Goal: Information Seeking & Learning: Understand process/instructions

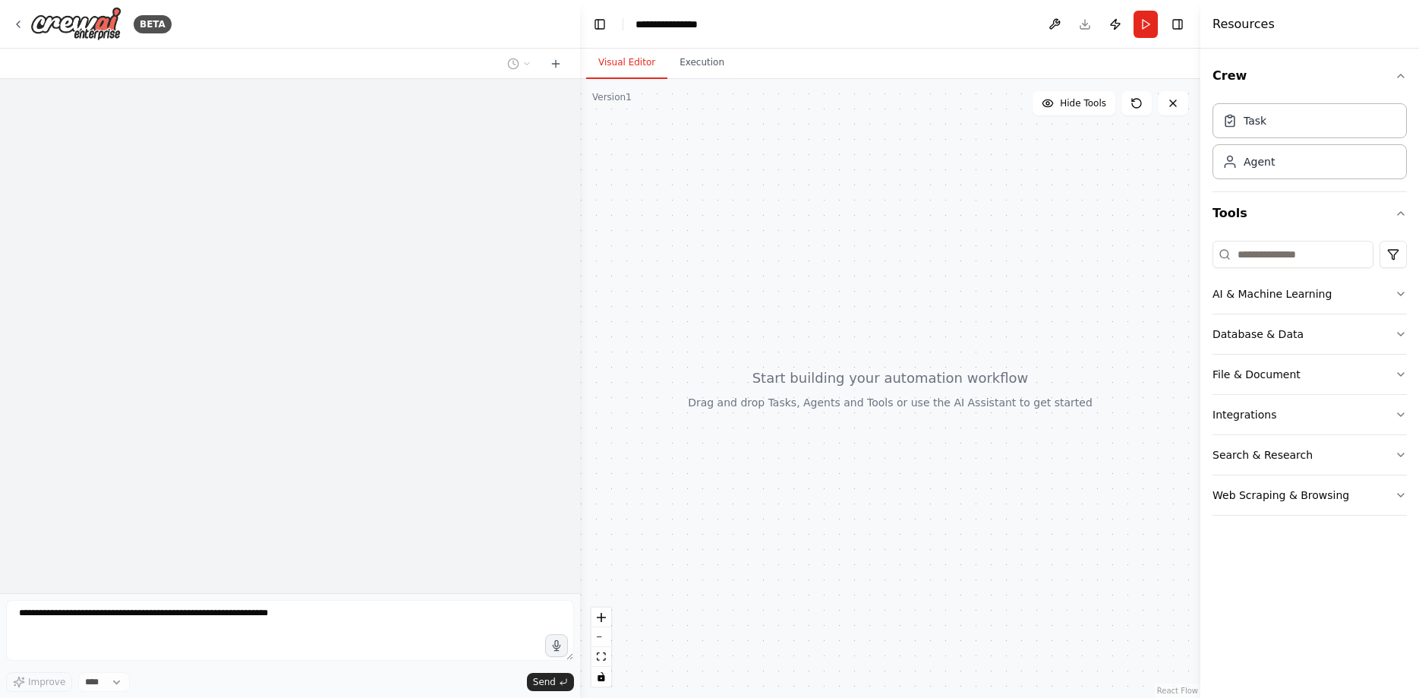
drag, startPoint x: 1014, startPoint y: 306, endPoint x: 991, endPoint y: 240, distance: 70.1
click at [932, 279] on div at bounding box center [890, 388] width 620 height 619
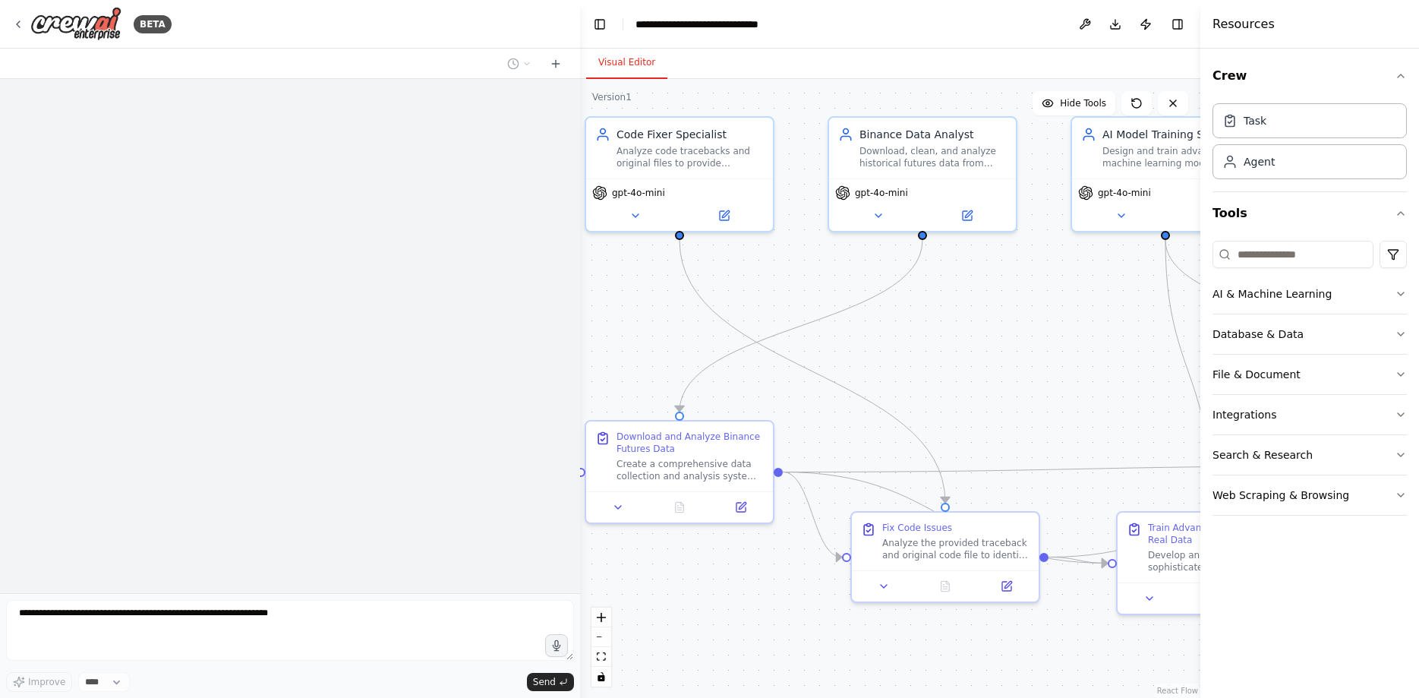
drag, startPoint x: 1020, startPoint y: 401, endPoint x: 942, endPoint y: 366, distance: 85.6
click at [942, 367] on div ".deletable-edge-delete-btn { width: 20px; height: 20px; border: 0px solid #ffff…" at bounding box center [890, 388] width 620 height 619
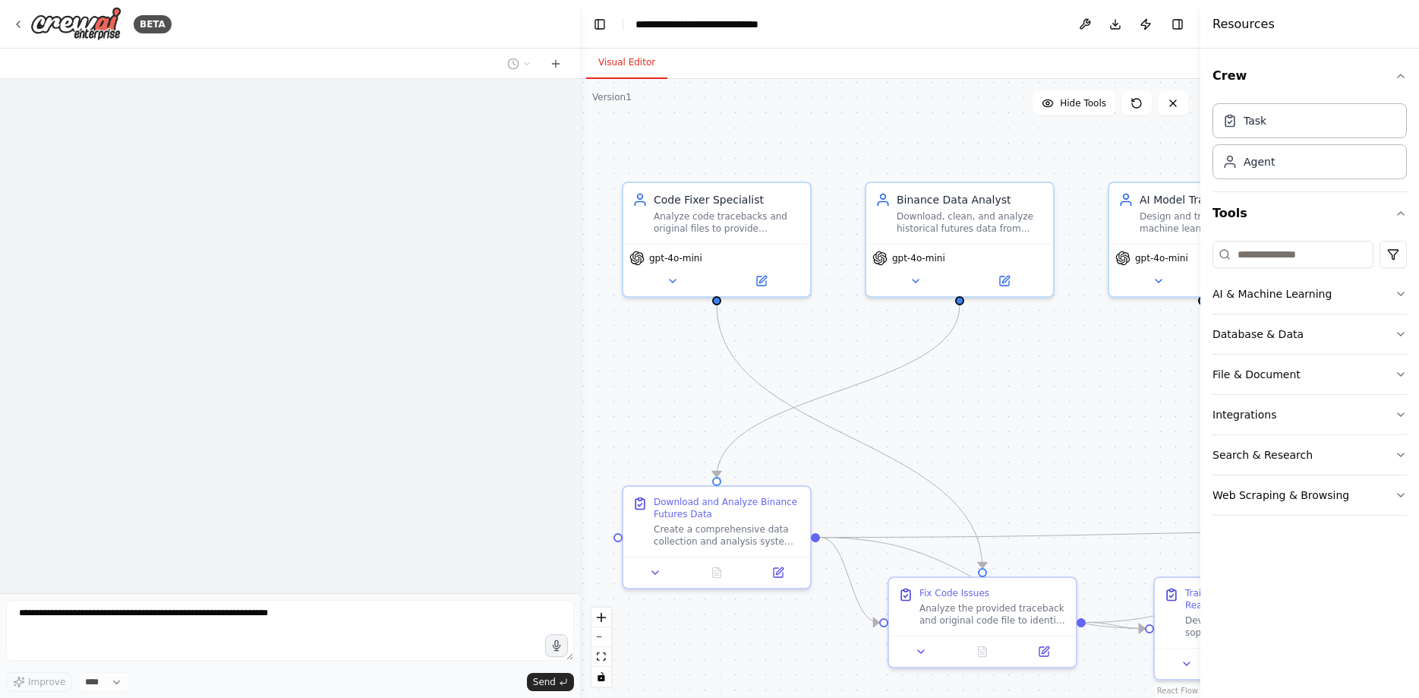
drag, startPoint x: 1054, startPoint y: 334, endPoint x: 1099, endPoint y: 394, distance: 74.9
click at [1099, 394] on div ".deletable-edge-delete-btn { width: 20px; height: 20px; border: 0px solid #ffff…" at bounding box center [890, 388] width 620 height 619
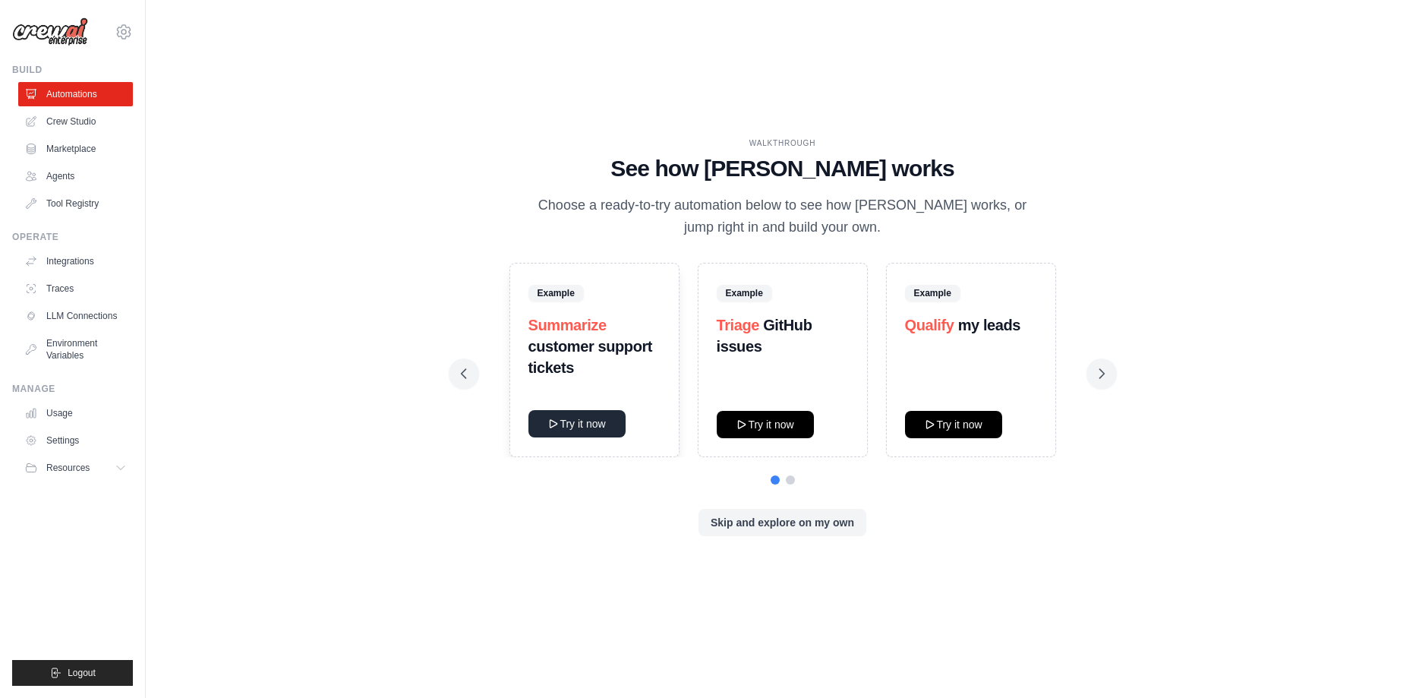
click at [582, 431] on button "Try it now" at bounding box center [576, 423] width 97 height 27
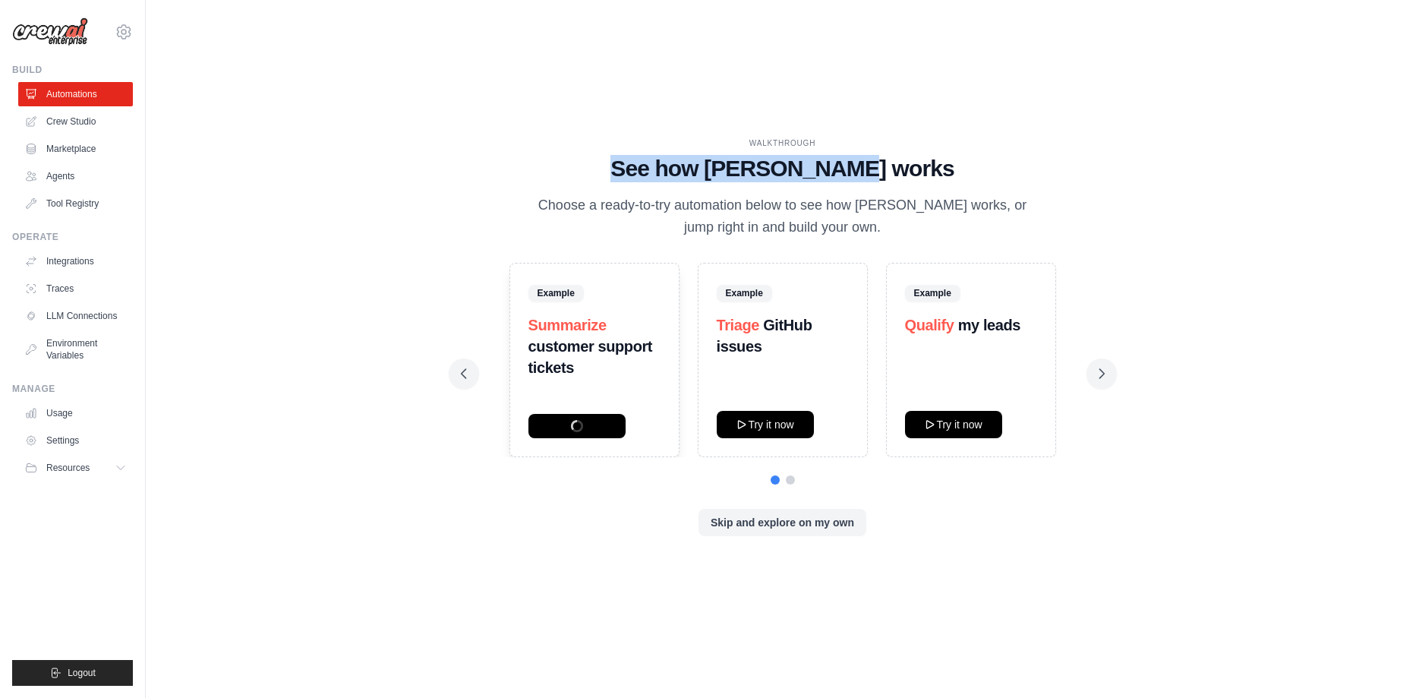
drag, startPoint x: 657, startPoint y: 157, endPoint x: 907, endPoint y: 171, distance: 250.9
click at [907, 171] on h1 "See how CrewAI works" at bounding box center [783, 168] width 644 height 27
click at [109, 77] on div "Build Automations Crew Studio Marketplace Agents" at bounding box center [72, 140] width 121 height 152
drag, startPoint x: 1146, startPoint y: 380, endPoint x: 1120, endPoint y: 379, distance: 25.9
click at [1140, 380] on div "WALKTHROUGH See how CrewAI works Choose a ready-to-try automation below to see …" at bounding box center [782, 348] width 1225 height 667
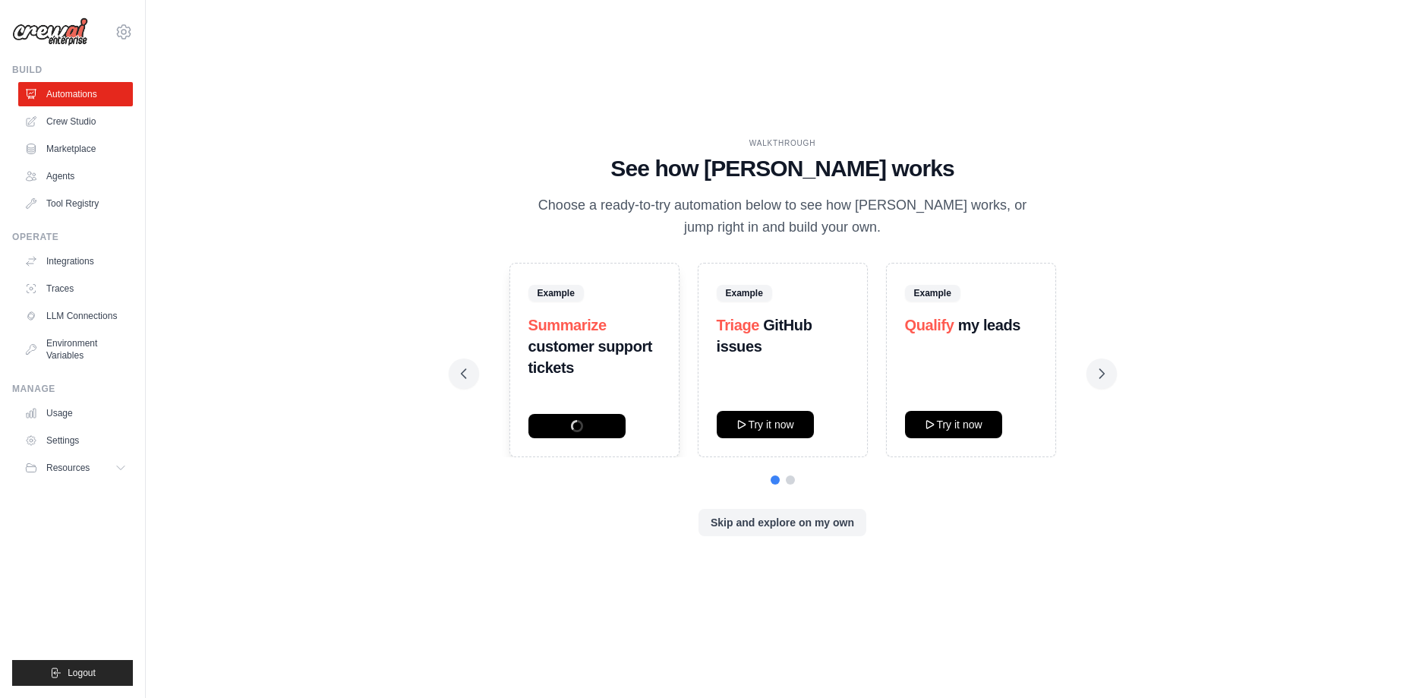
click at [1119, 379] on div "WALKTHROUGH See how CrewAI works Choose a ready-to-try automation below to see …" at bounding box center [783, 349] width 680 height 424
click at [821, 516] on button "Skip and explore on my own" at bounding box center [782, 521] width 168 height 27
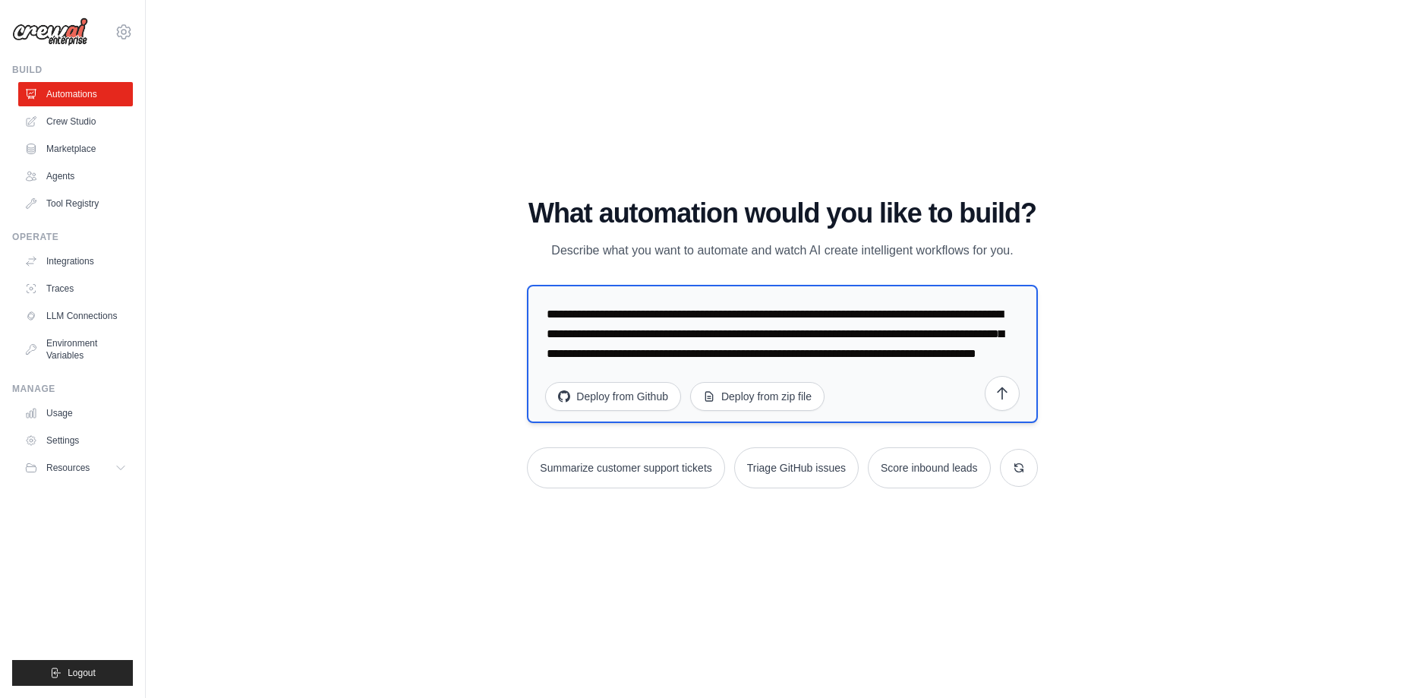
click at [868, 383] on textarea "**********" at bounding box center [782, 354] width 510 height 138
drag, startPoint x: 868, startPoint y: 383, endPoint x: 857, endPoint y: 382, distance: 11.4
click at [857, 382] on textarea "**********" at bounding box center [782, 354] width 510 height 138
drag, startPoint x: 844, startPoint y: 379, endPoint x: 528, endPoint y: 296, distance: 326.5
click at [528, 296] on textarea "**********" at bounding box center [782, 354] width 510 height 138
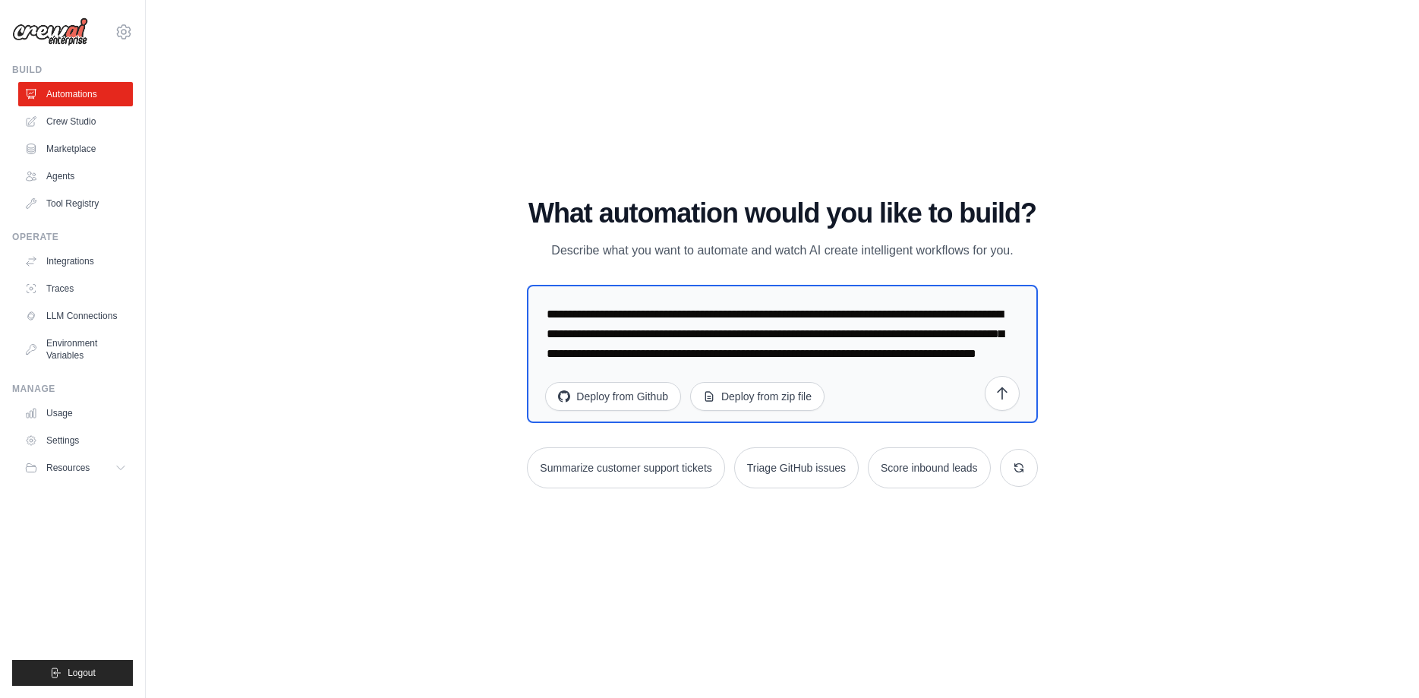
drag, startPoint x: 844, startPoint y: 377, endPoint x: 466, endPoint y: 296, distance: 386.7
click at [527, 295] on textarea "**********" at bounding box center [782, 354] width 510 height 138
paste textarea "**********"
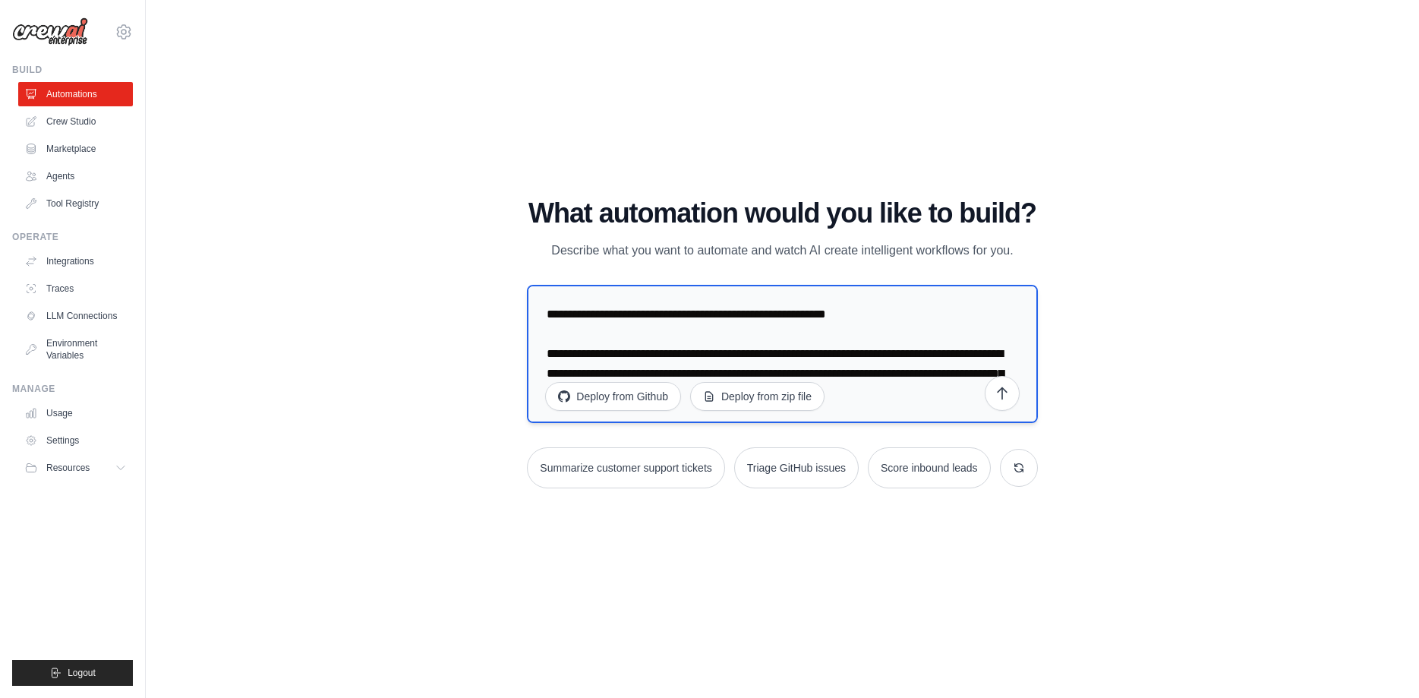
click at [547, 309] on textarea at bounding box center [782, 354] width 510 height 138
paste textarea "**********"
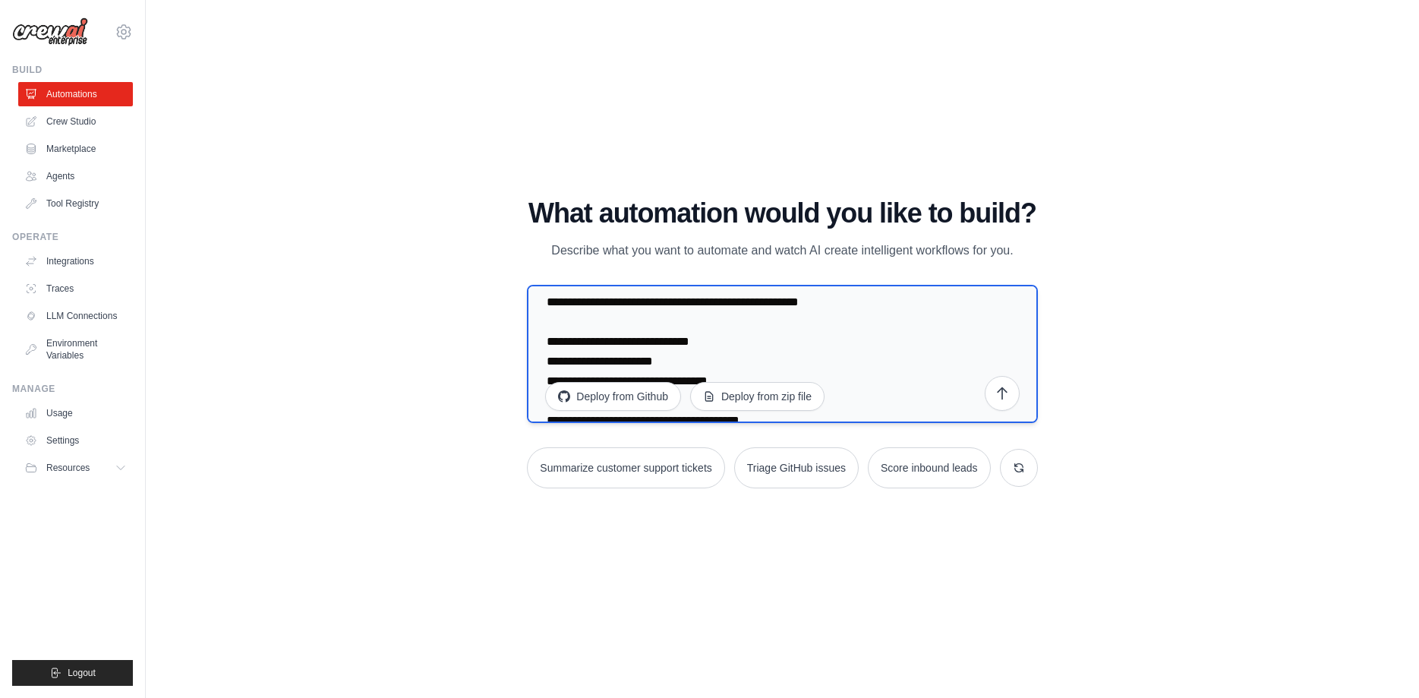
scroll to position [285159, 0]
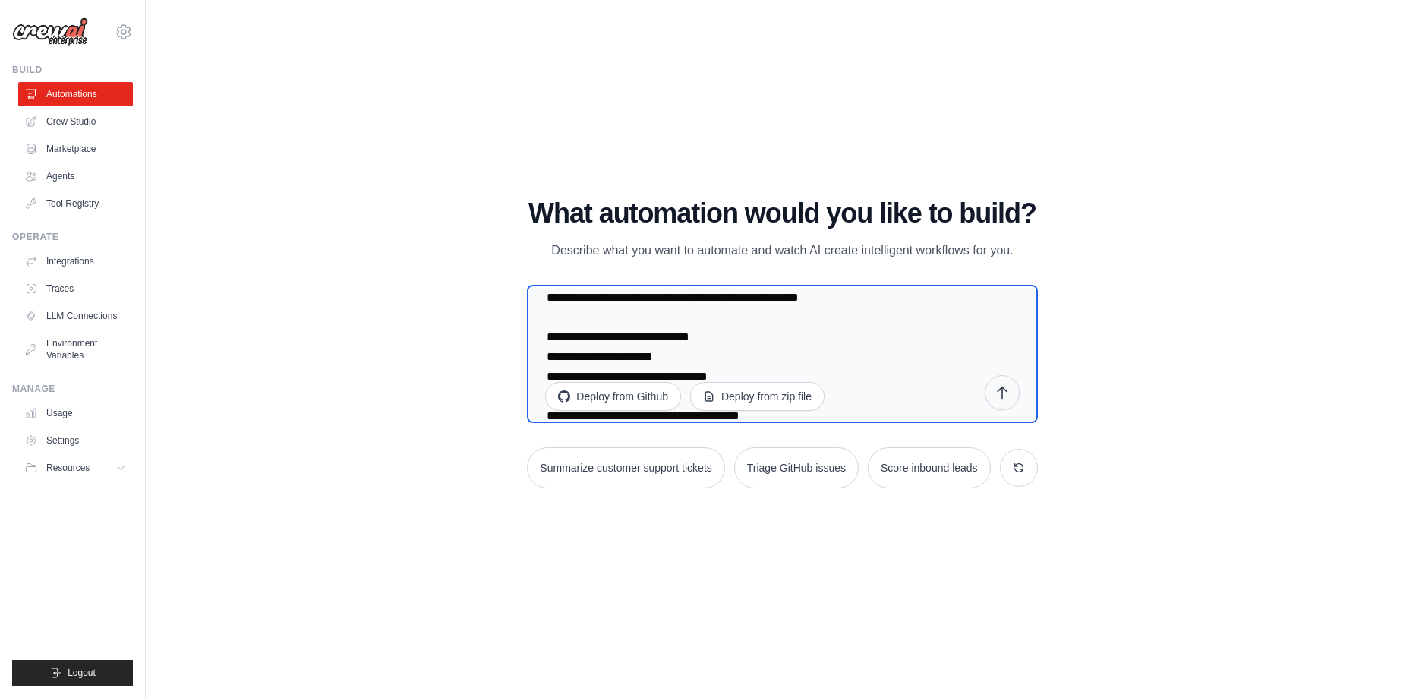
type textarea "**********"
click at [1007, 397] on icon "submit" at bounding box center [1002, 392] width 15 height 15
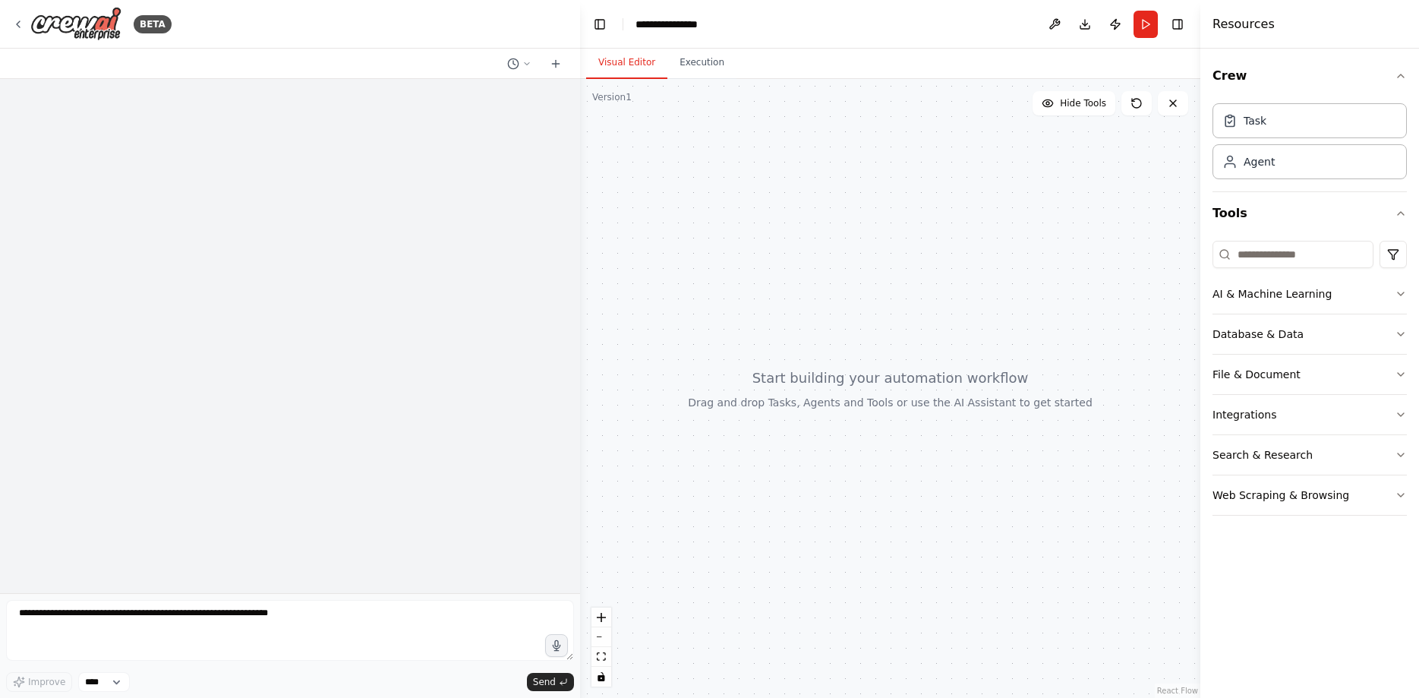
scroll to position [140761, 0]
drag, startPoint x: 67, startPoint y: 254, endPoint x: 187, endPoint y: 468, distance: 245.4
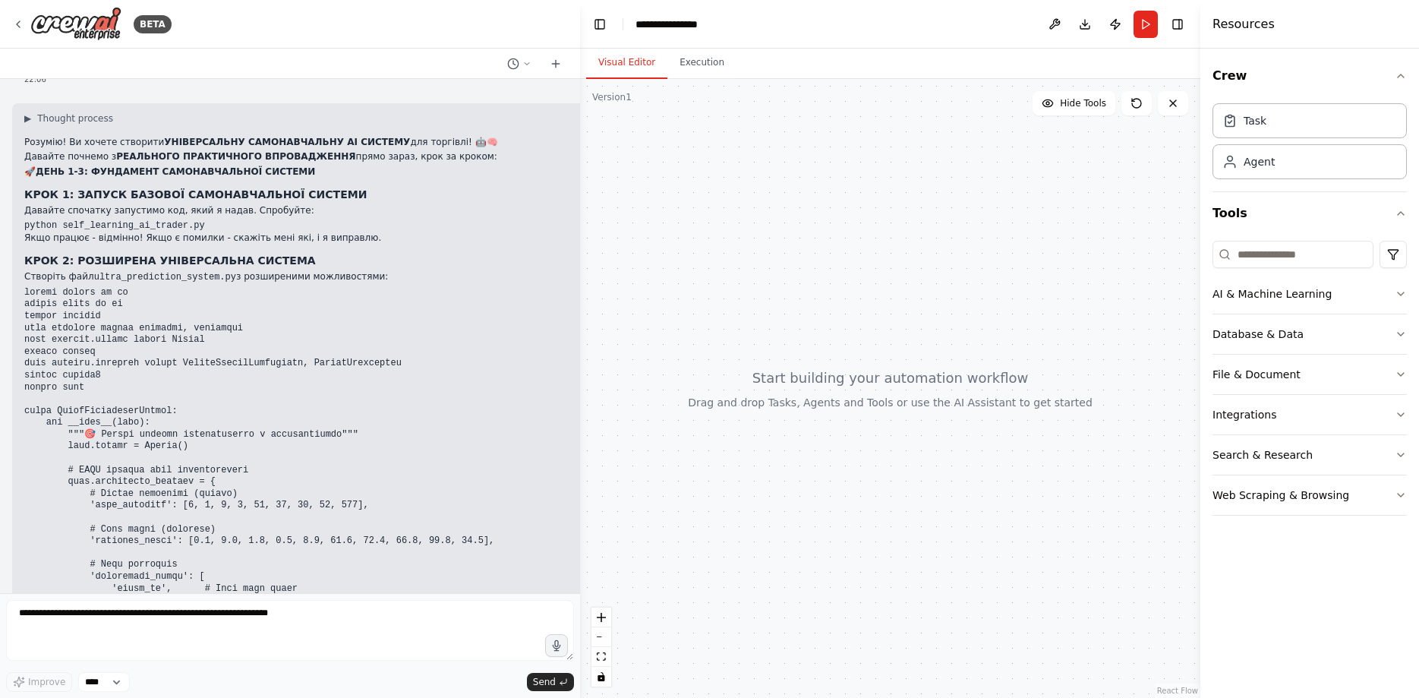
scroll to position [149083, 0]
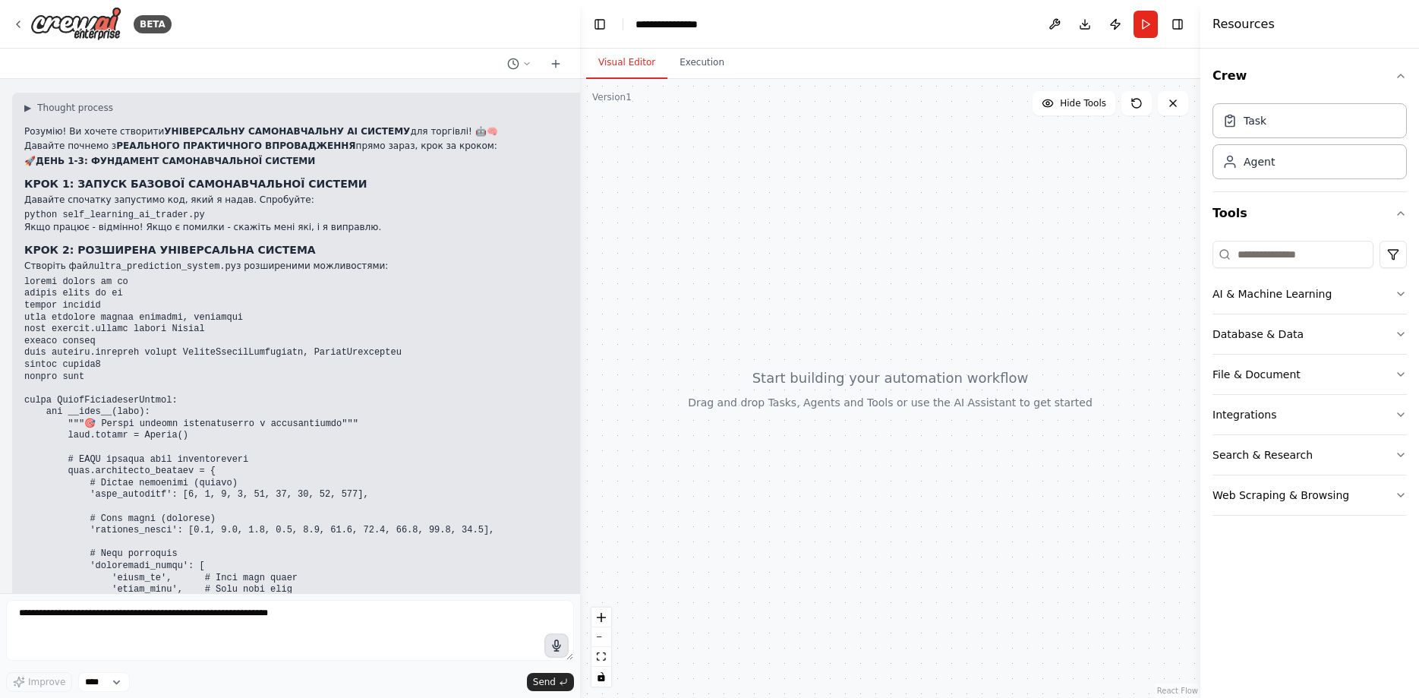
drag, startPoint x: 560, startPoint y: 649, endPoint x: 555, endPoint y: 635, distance: 15.1
click at [560, 647] on icon "button" at bounding box center [556, 645] width 13 height 13
click at [563, 645] on button "button" at bounding box center [556, 645] width 24 height 24
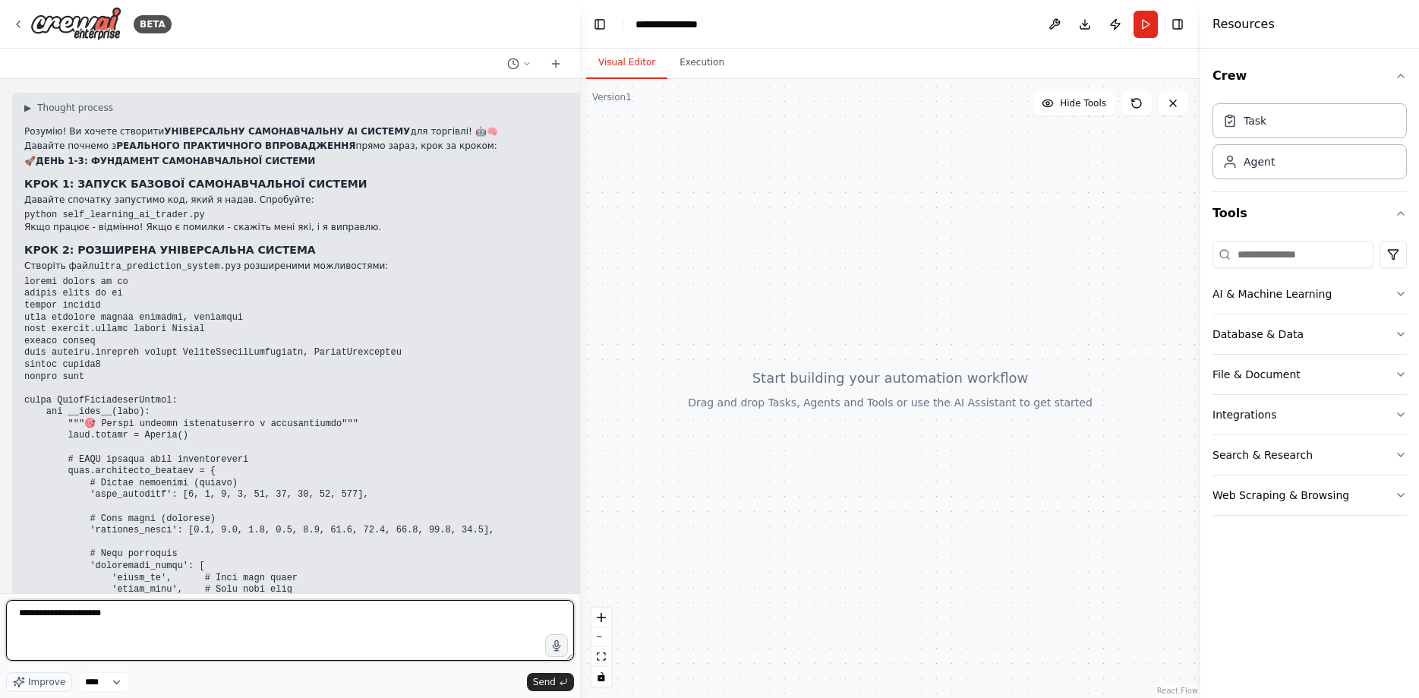
drag, startPoint x: 272, startPoint y: 642, endPoint x: 1, endPoint y: 617, distance: 272.1
click at [6, 617] on textarea "**********" at bounding box center [290, 630] width 568 height 61
type textarea "**********"
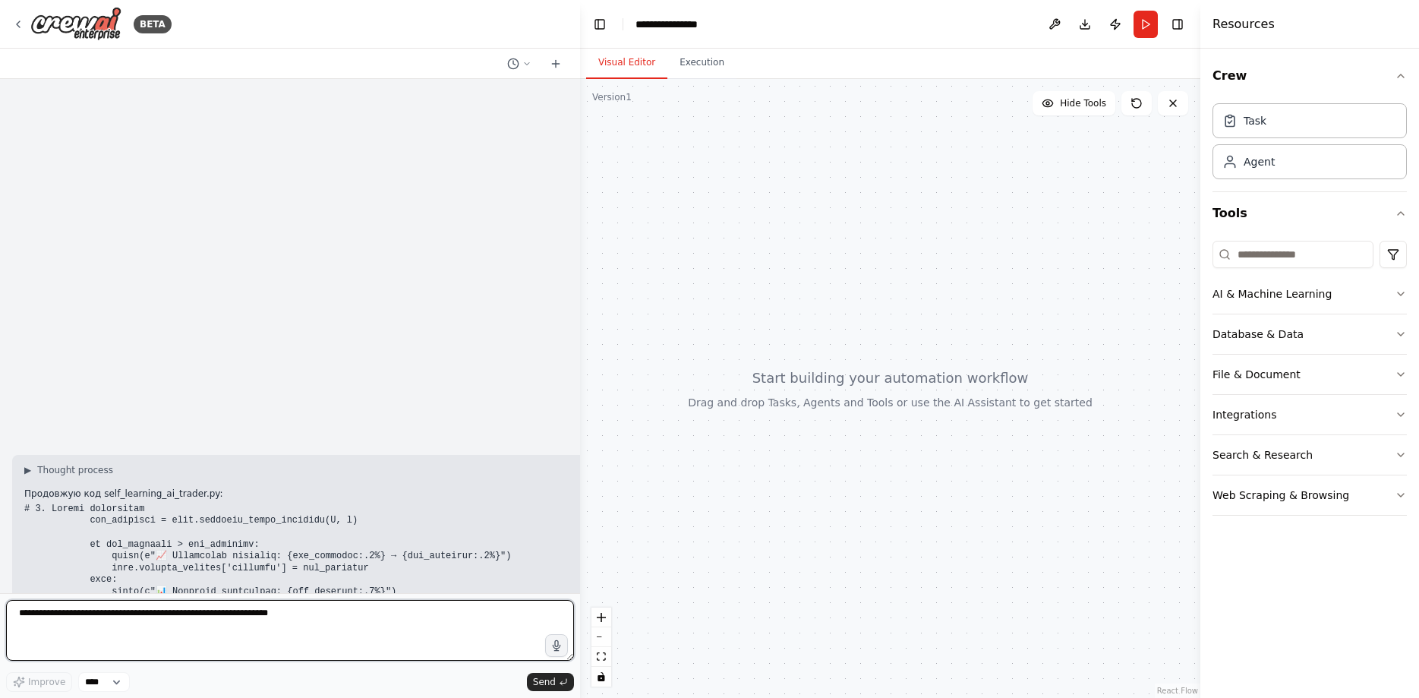
scroll to position [143541, 0]
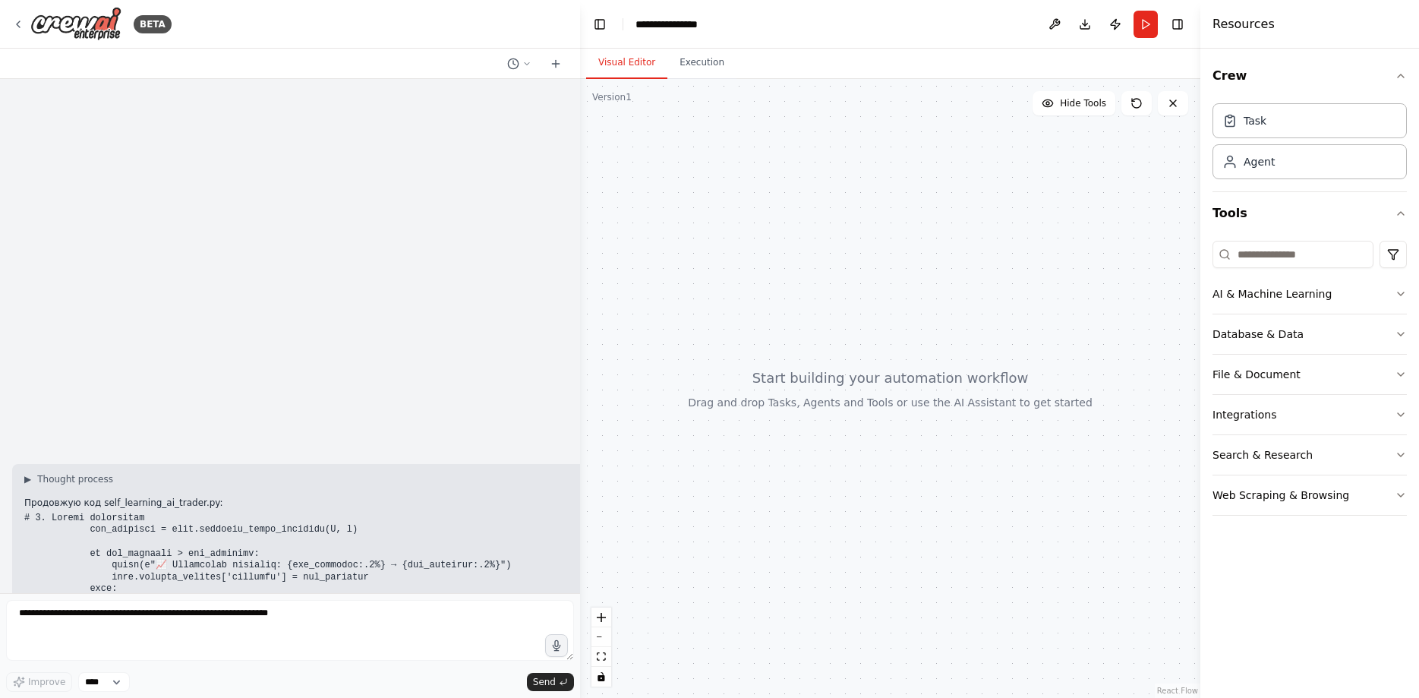
drag, startPoint x: 159, startPoint y: 447, endPoint x: 167, endPoint y: 363, distance: 84.7
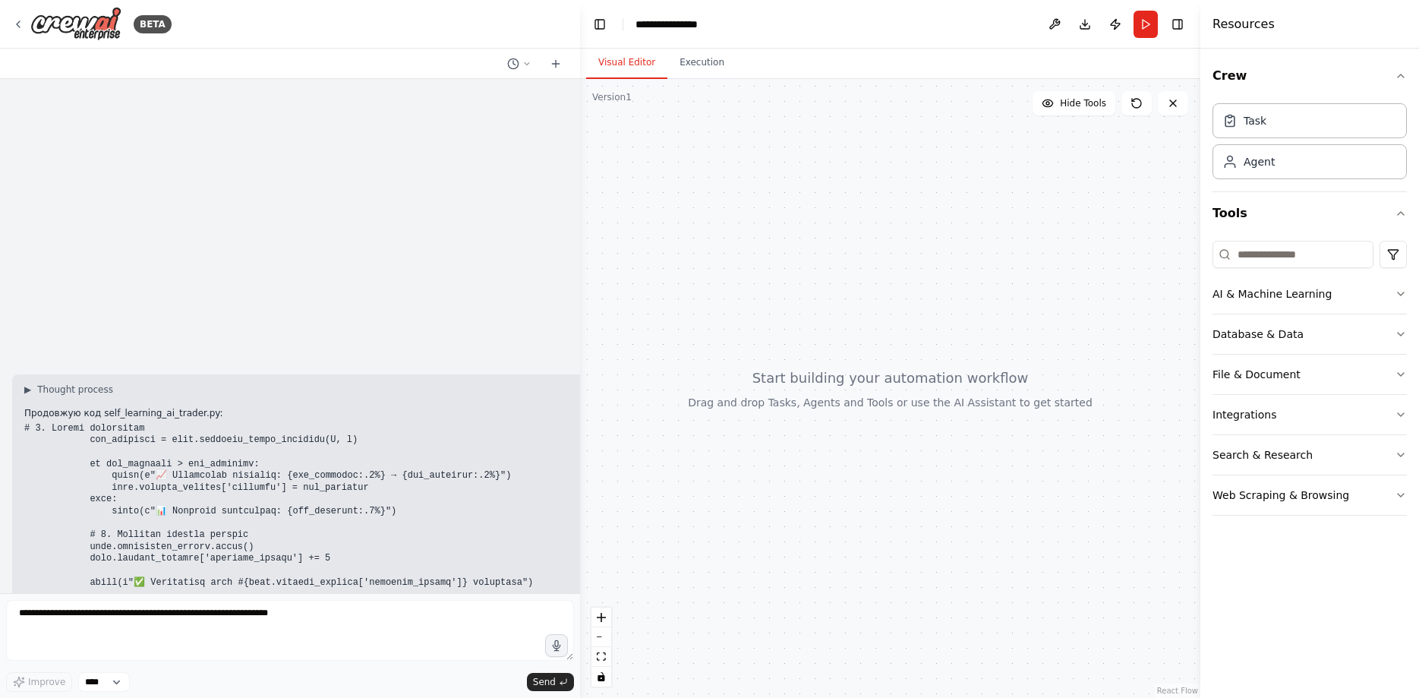
scroll to position [143526, 0]
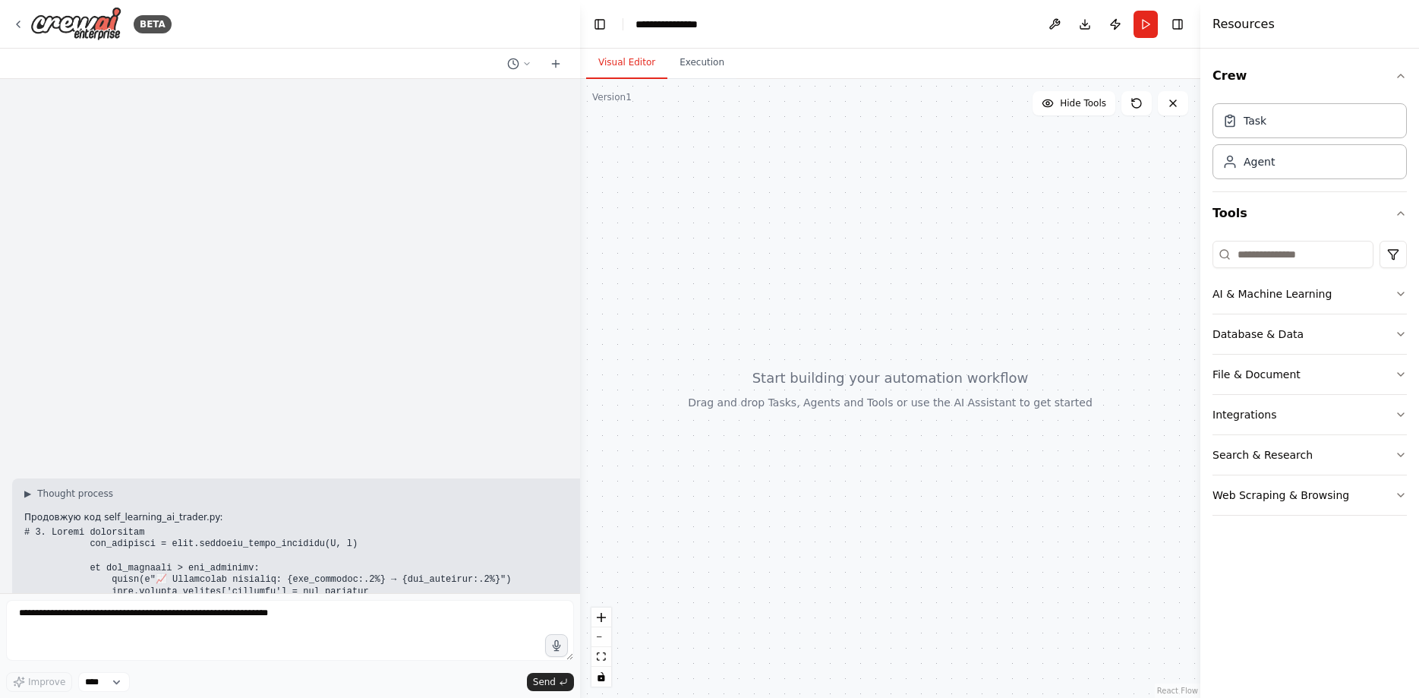
drag, startPoint x: 235, startPoint y: 513, endPoint x: 152, endPoint y: 220, distance: 304.7
click at [147, 193] on div "Multi‑AI Orchestration Quickstart (Fixer + Reviewer + Tester) This guide shows …" at bounding box center [290, 336] width 580 height 514
drag, startPoint x: 154, startPoint y: 364, endPoint x: 170, endPoint y: 408, distance: 47.5
drag, startPoint x: 227, startPoint y: 484, endPoint x: 229, endPoint y: 465, distance: 18.4
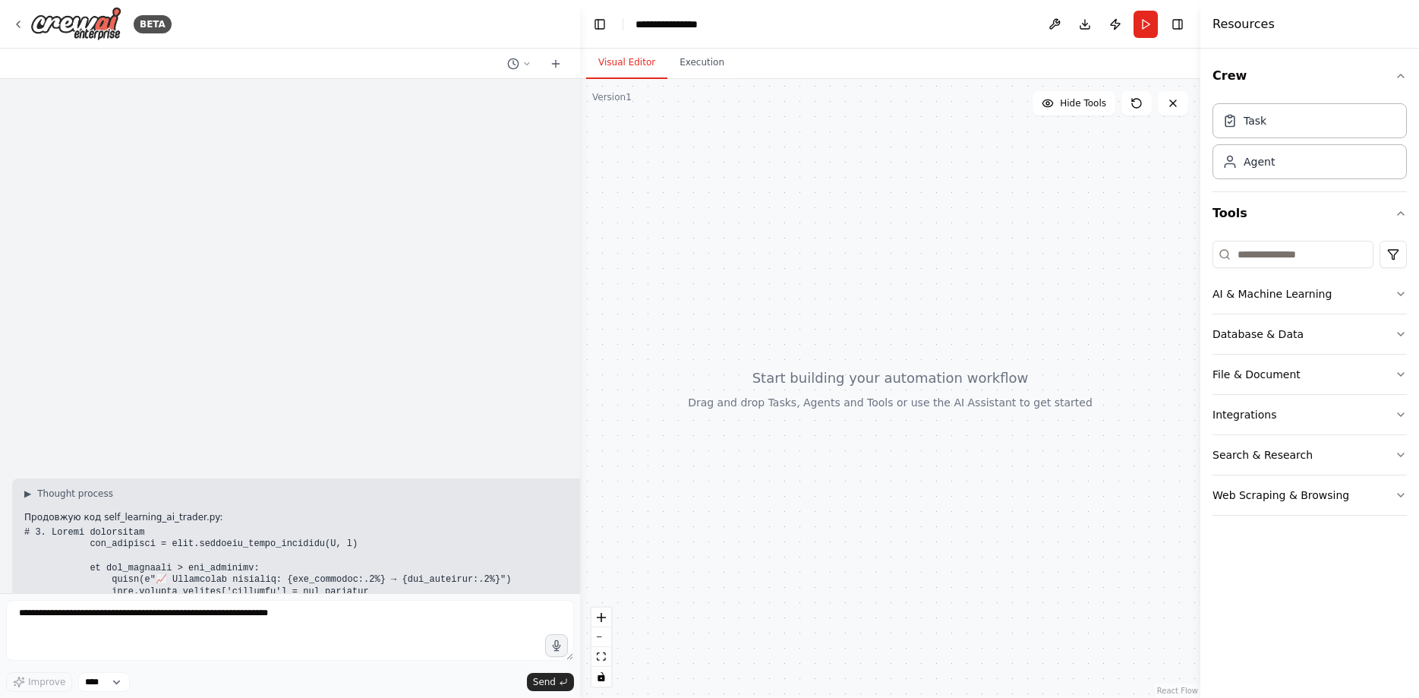
drag, startPoint x: 234, startPoint y: 400, endPoint x: 233, endPoint y: 392, distance: 8.4
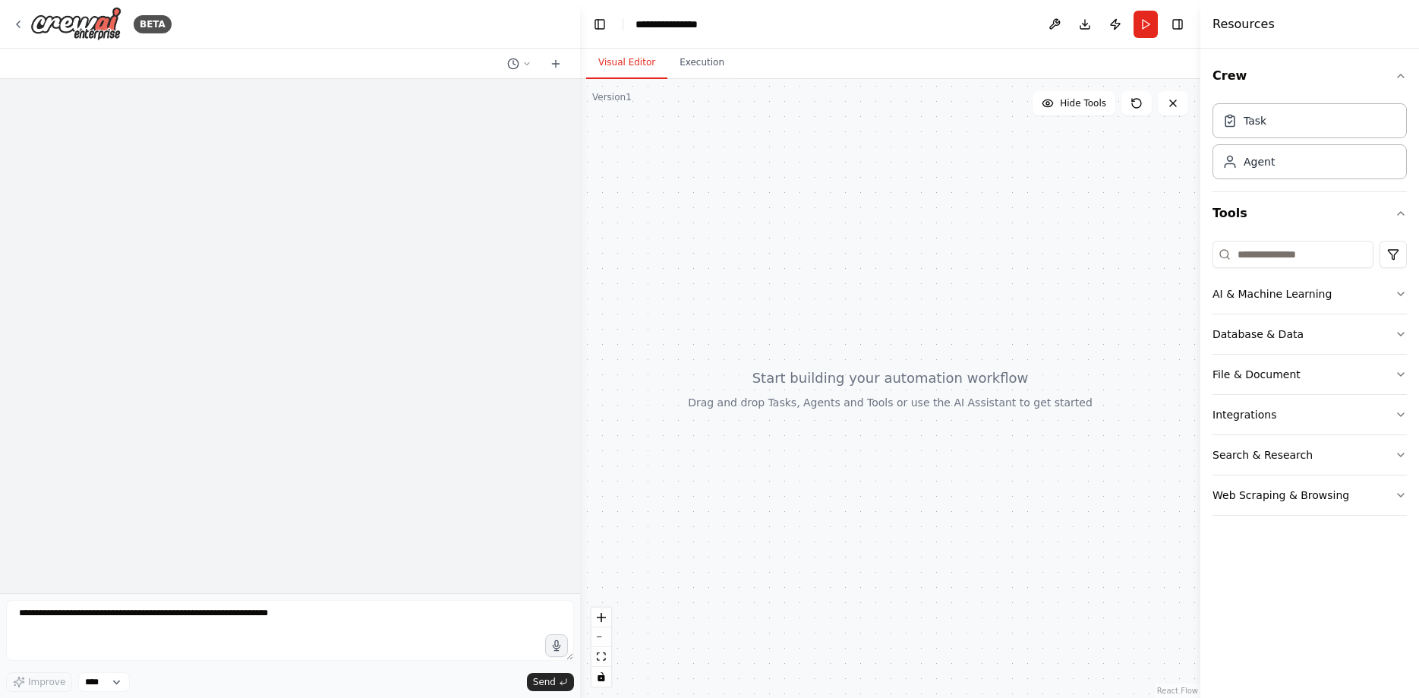
scroll to position [120585, 0]
drag, startPoint x: 576, startPoint y: 480, endPoint x: 583, endPoint y: 501, distance: 22.3
click at [583, 501] on div "BETA Multi‑AI Orchestration Quickstart (Fixer + Reviewer + Tester) This guide s…" at bounding box center [709, 349] width 1419 height 698
drag, startPoint x: 116, startPoint y: 525, endPoint x: 274, endPoint y: 560, distance: 161.9
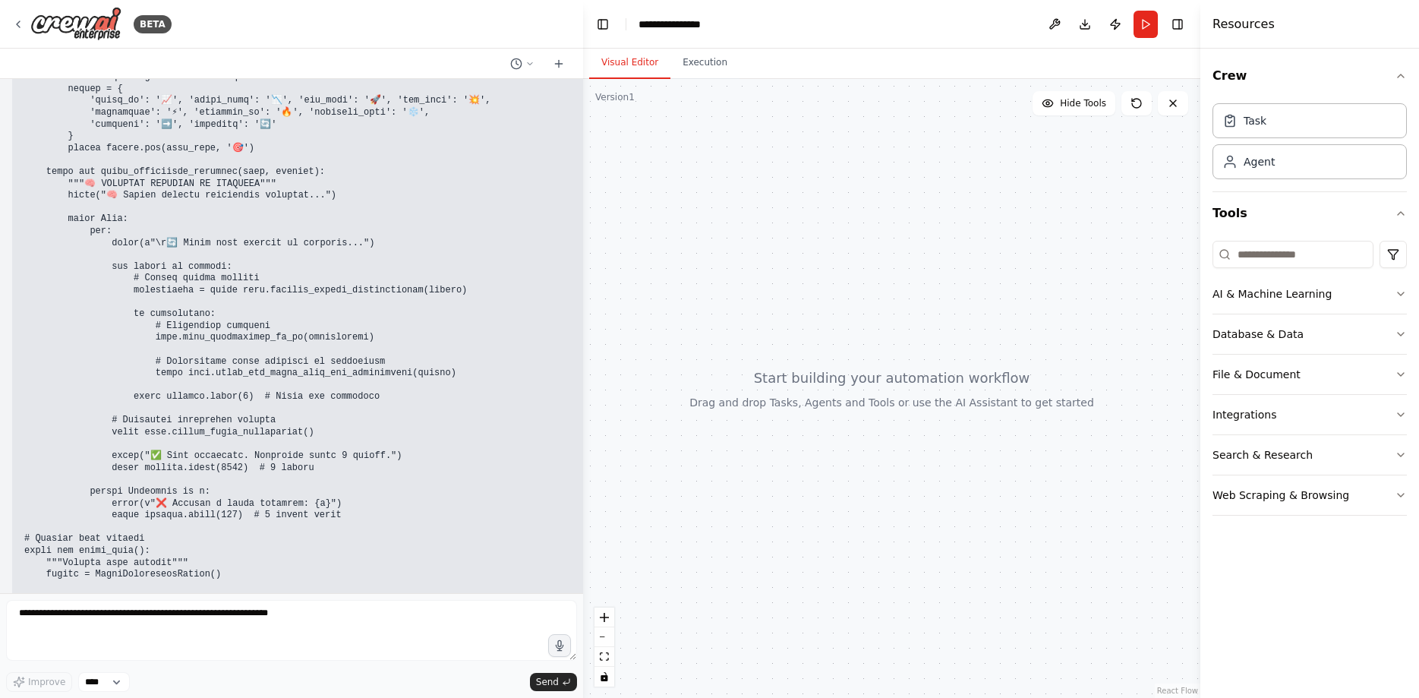
scroll to position [151958, 0]
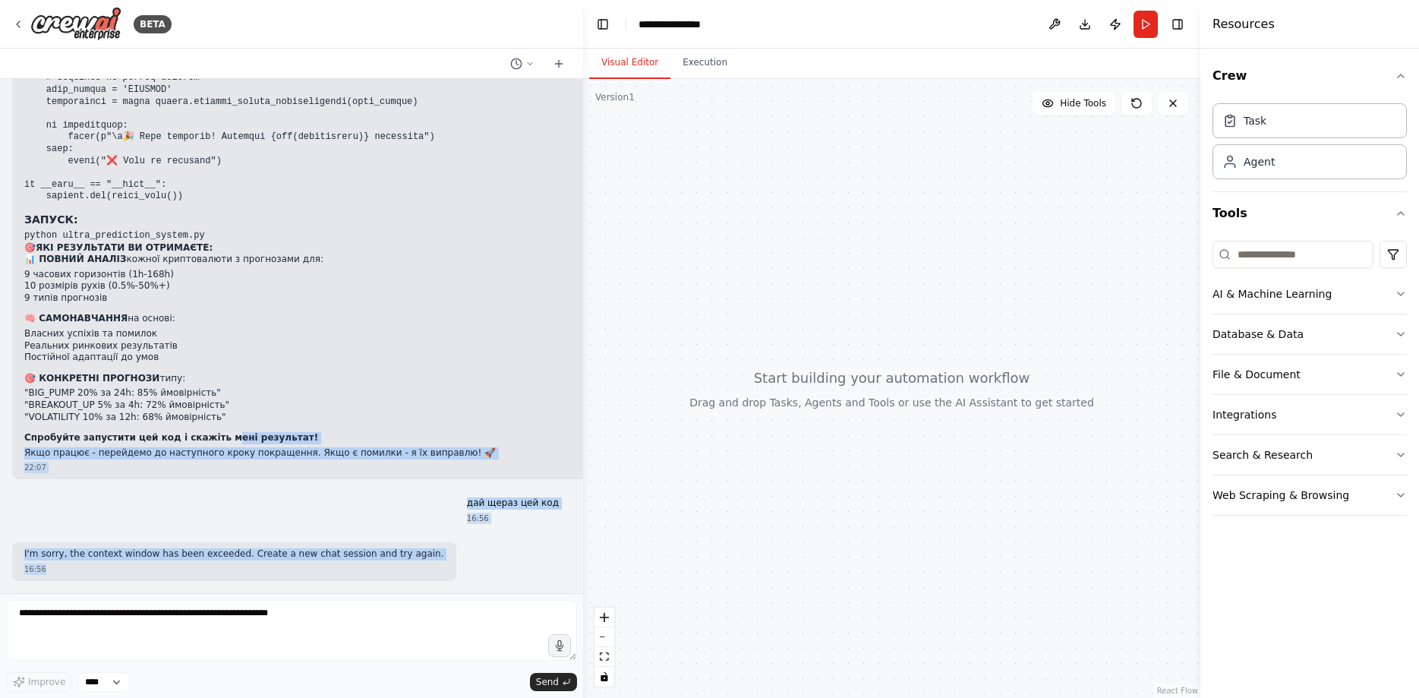
drag, startPoint x: 473, startPoint y: 572, endPoint x: 209, endPoint y: 443, distance: 294.0
click at [209, 443] on div "Multi‑AI Orchestration Quickstart (Fixer + Reviewer + Tester) This guide shows …" at bounding box center [291, 336] width 583 height 514
click at [118, 573] on div "16:56" at bounding box center [234, 568] width 420 height 11
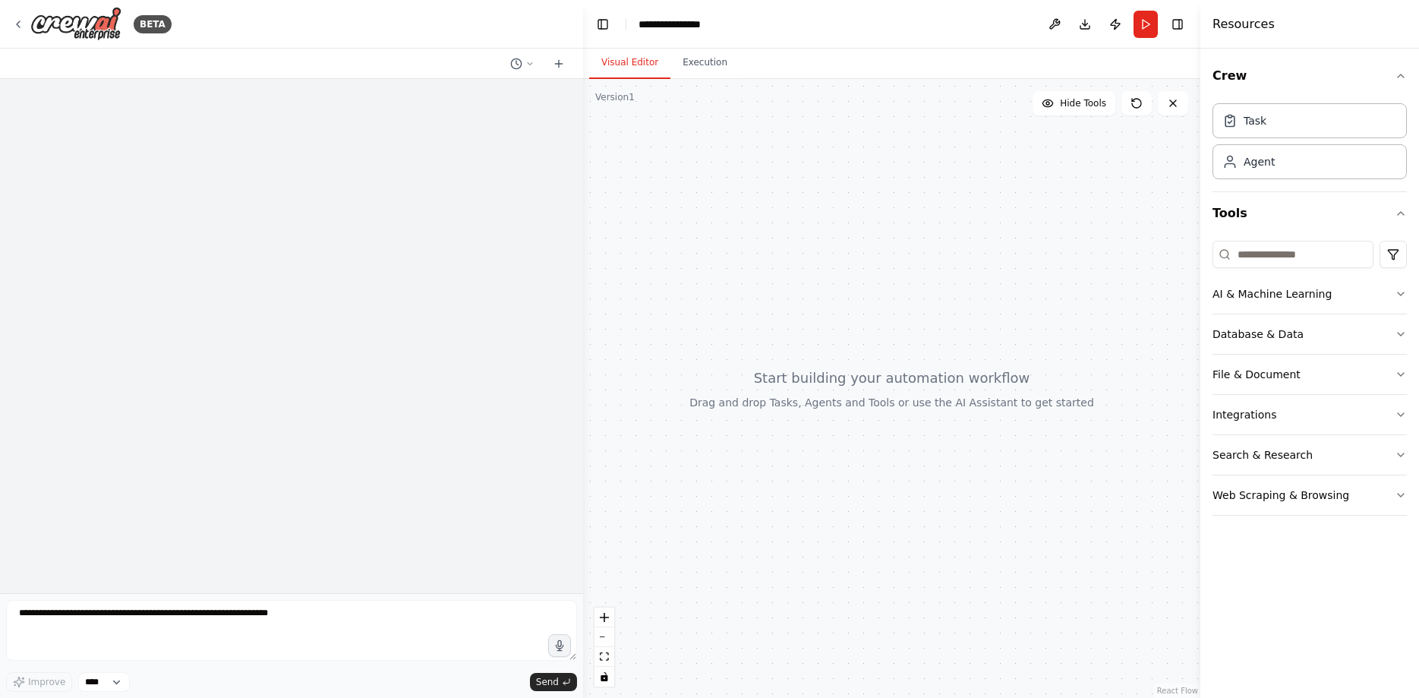
scroll to position [0, 0]
drag, startPoint x: 136, startPoint y: 575, endPoint x: 21, endPoint y: 76, distance: 512.5
click at [21, 79] on div "Multi‑AI Orchestration Quickstart (Fixer + Reviewer + Tester) This guide shows …" at bounding box center [291, 336] width 583 height 514
copy div "Multi‑AI Orchestration Quickstart (Fixer + Reviewer + Tester) This guide shows …"
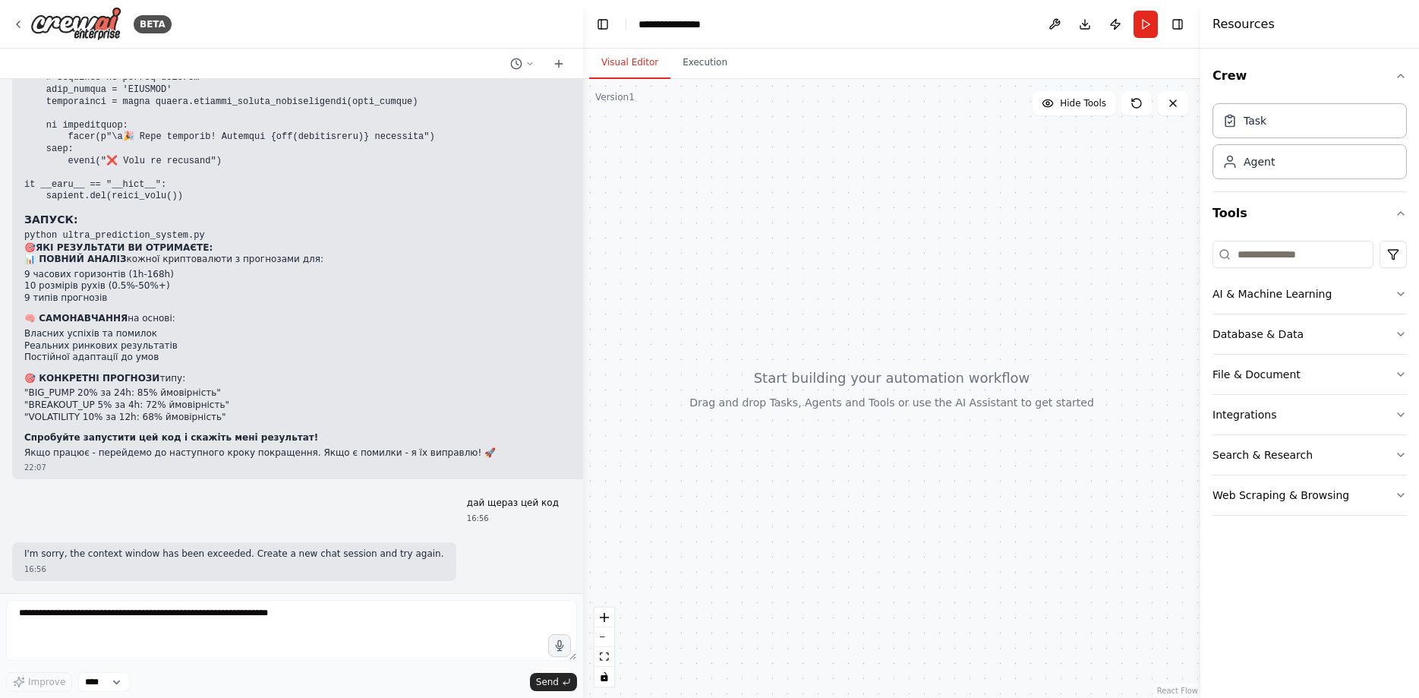
click at [455, 522] on div "дай щераз цей код 16:56" at bounding box center [291, 510] width 559 height 39
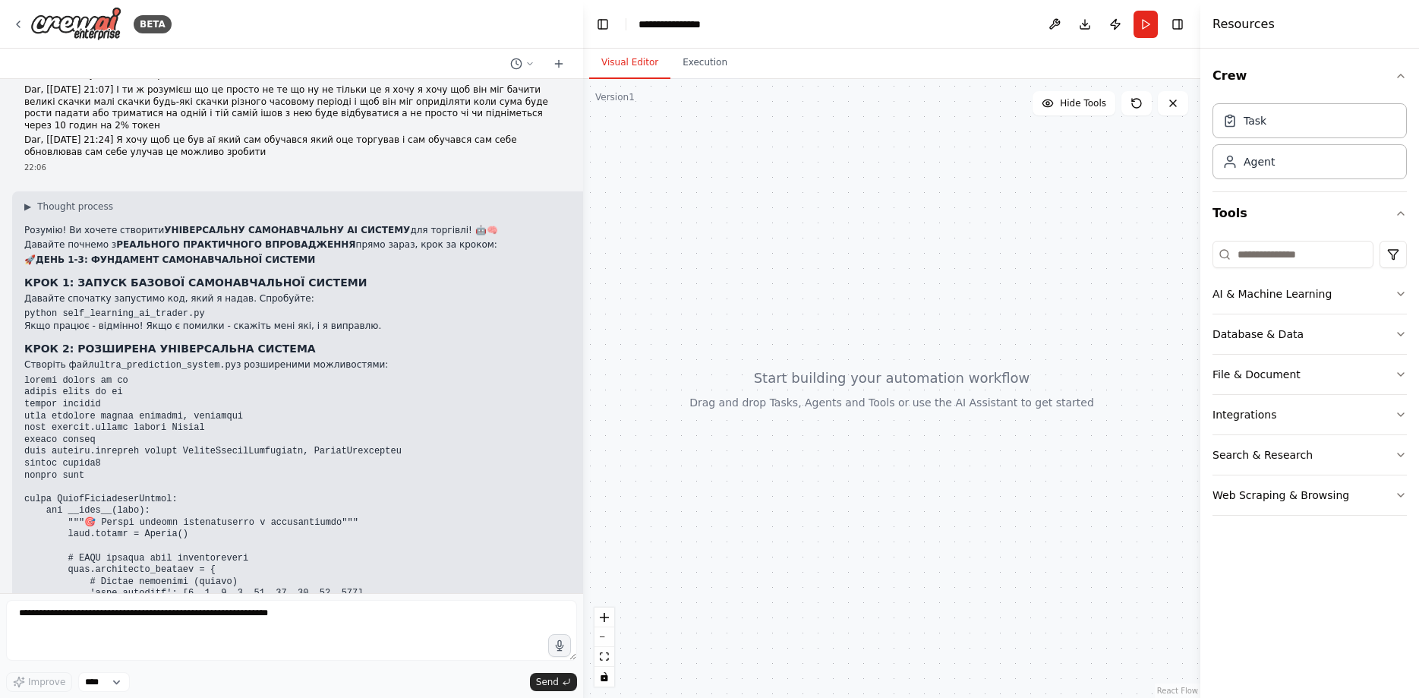
scroll to position [148993, 0]
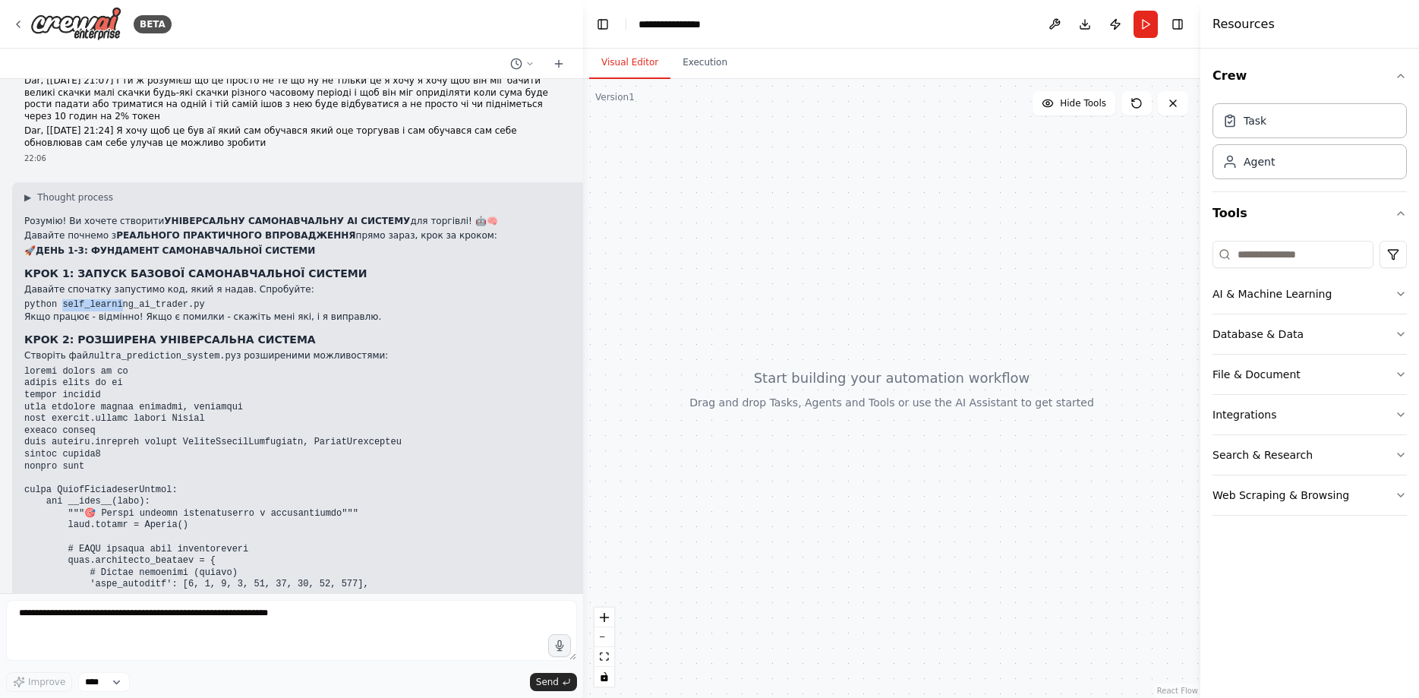
drag, startPoint x: 58, startPoint y: 373, endPoint x: 115, endPoint y: 373, distance: 56.9
click at [115, 310] on code "python self_learning_ai_trader.py" at bounding box center [114, 304] width 181 height 11
drag, startPoint x: 26, startPoint y: 376, endPoint x: 49, endPoint y: 383, distance: 24.7
click at [173, 310] on code "python self_learning_ai_trader.py" at bounding box center [114, 304] width 181 height 11
click at [57, 310] on code "python self_learning_ai_trader.py" at bounding box center [114, 304] width 181 height 11
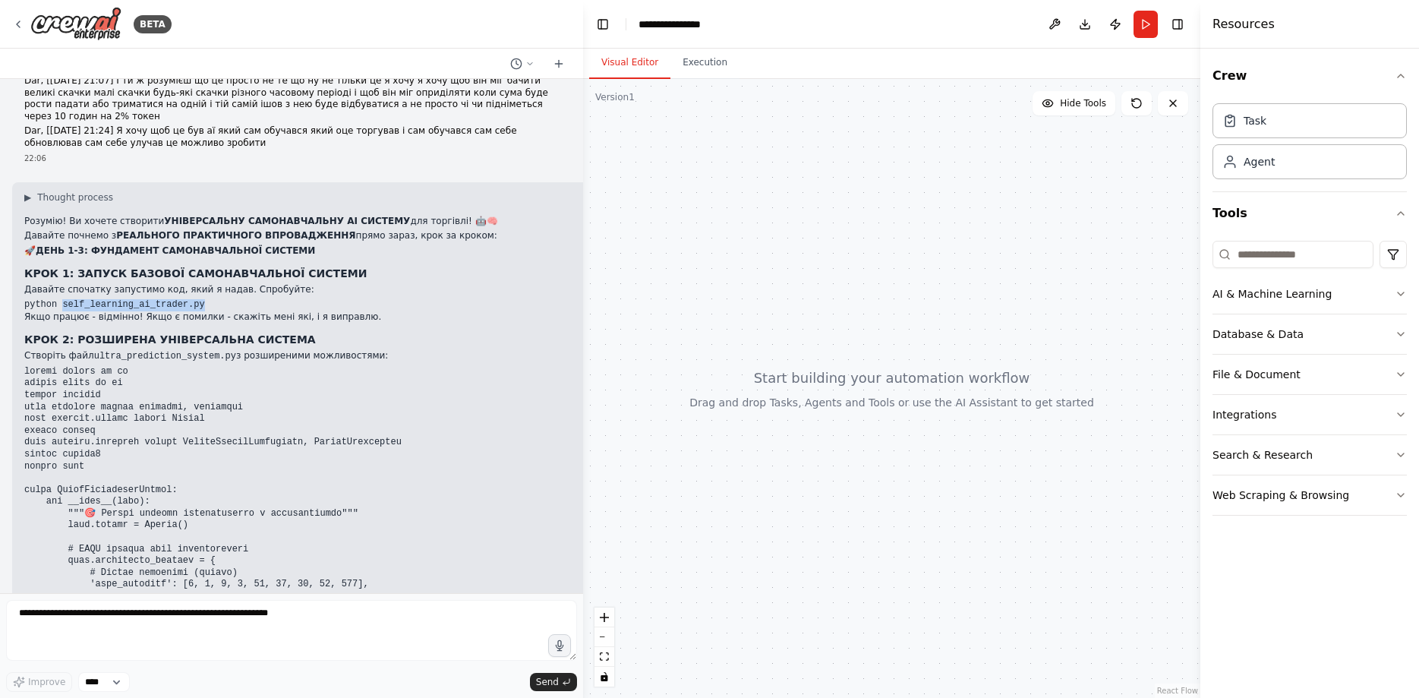
drag, startPoint x: 57, startPoint y: 377, endPoint x: 188, endPoint y: 372, distance: 131.4
click at [188, 310] on code "python self_learning_ai_trader.py" at bounding box center [114, 304] width 181 height 11
copy code "self_learning_ai_trader.py"
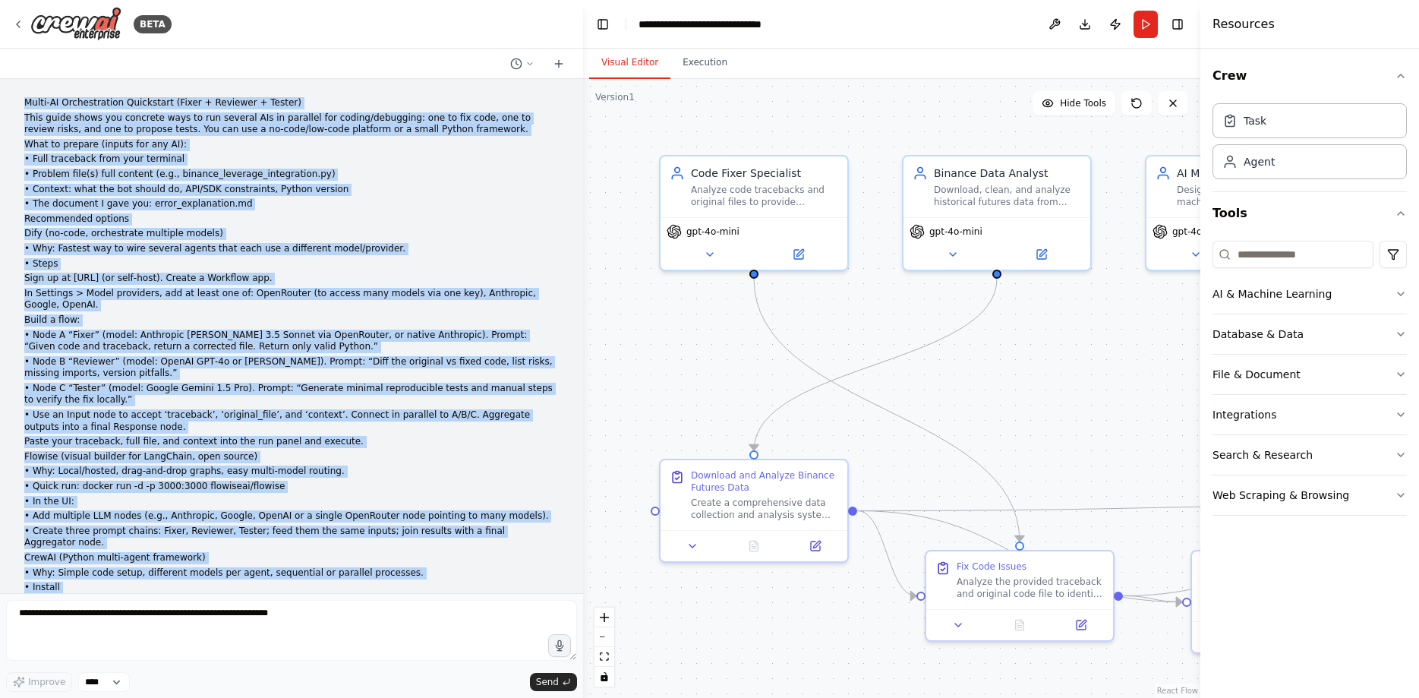
drag, startPoint x: 415, startPoint y: 582, endPoint x: 23, endPoint y: 82, distance: 635.3
click at [23, 82] on div "Multi‑AI Orchestration Quickstart (Fixer + Reviewer + Tester) This guide shows …" at bounding box center [291, 336] width 583 height 514
copy div "Multi‑AI Orchestration Quickstart (Fixer + Reviewer + Tester) This guide shows …"
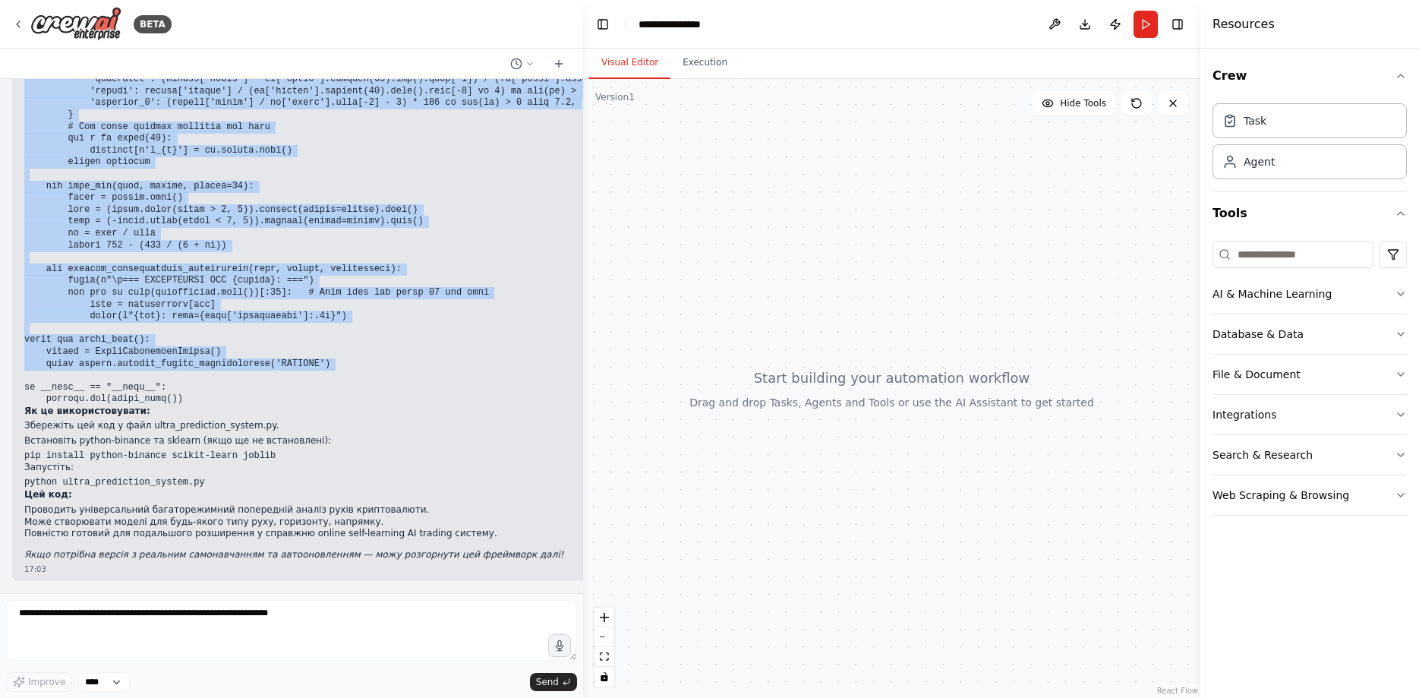
scroll to position [302691, 0]
drag, startPoint x: 24, startPoint y: 419, endPoint x: 205, endPoint y: 393, distance: 183.3
copy code "import pandas as pd import numpy as np import asyncio from datetime import date…"
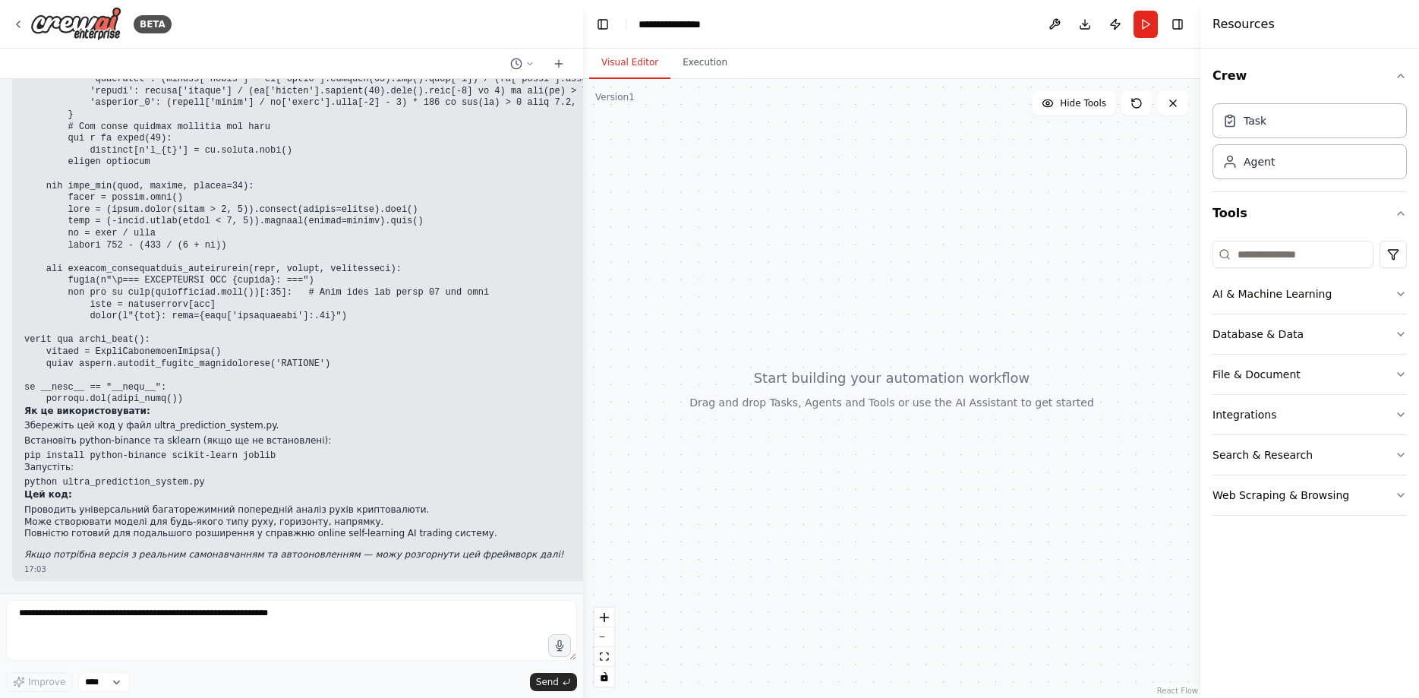
drag, startPoint x: 156, startPoint y: 388, endPoint x: 188, endPoint y: 405, distance: 36.0
copy code "[DOMAIN_NAME](quick_test())"
drag, startPoint x: 135, startPoint y: 427, endPoint x: 241, endPoint y: 425, distance: 105.5
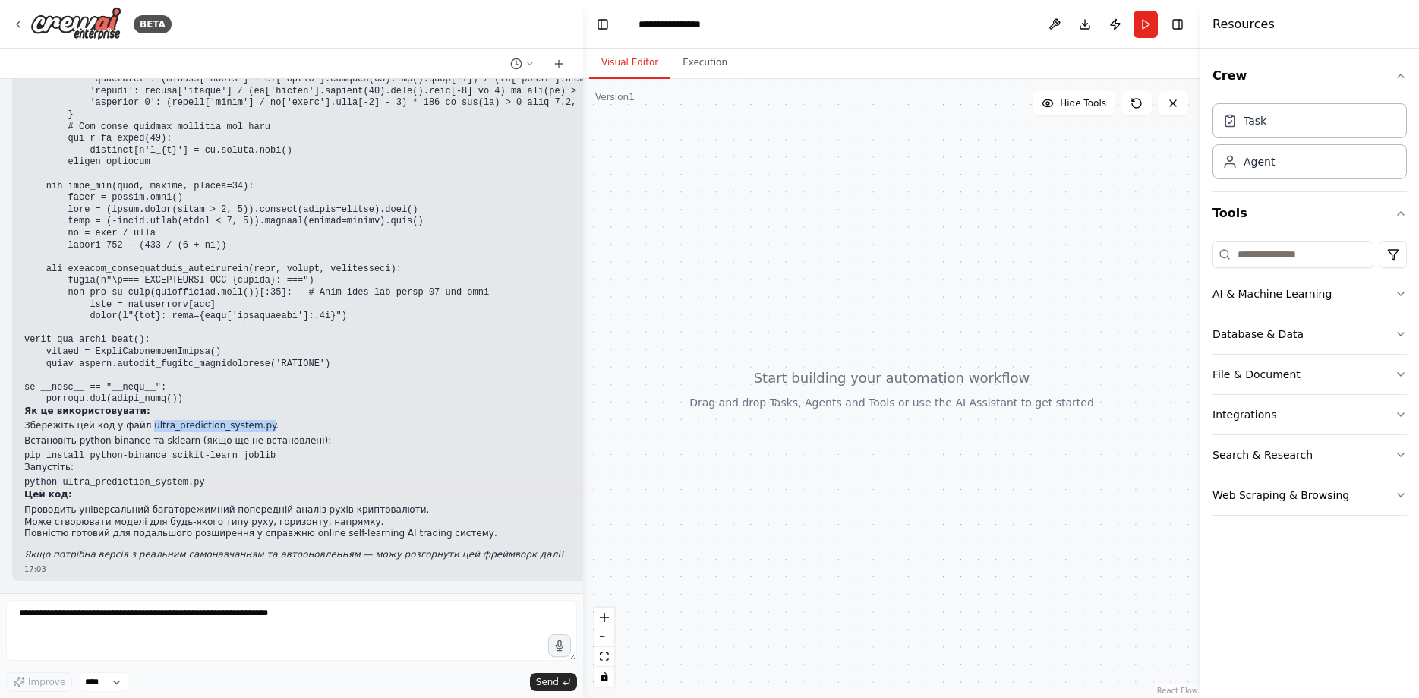
click at [241, 425] on p "Збережіть цей код у файл ultra_prediction_system.py." at bounding box center [551, 426] width 1055 height 12
copy p "ultra_prediction_system.py"
click at [300, 593] on div "Multi‑AI Orchestration Quickstart (Fixer + Reviewer + Tester) This guide shows …" at bounding box center [291, 336] width 583 height 514
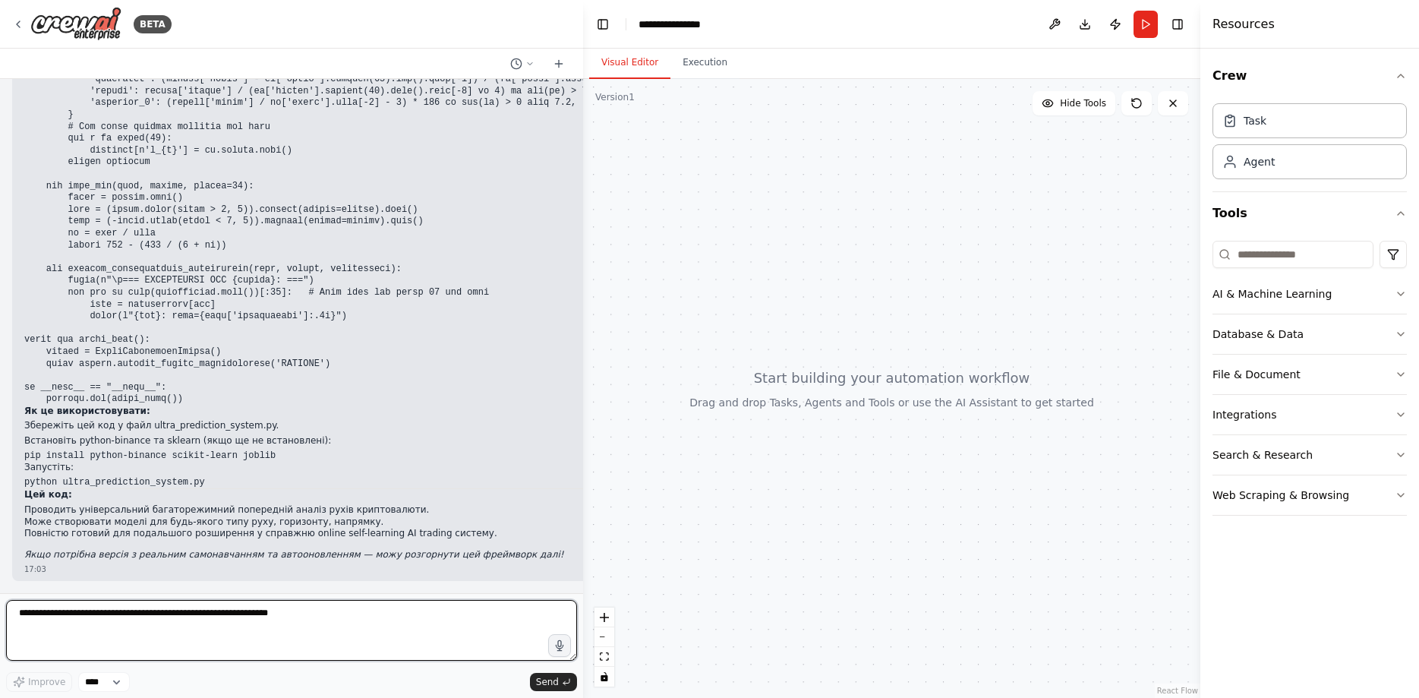
click at [304, 625] on textarea at bounding box center [291, 630] width 571 height 61
type textarea "*"
paste textarea "**********"
type textarea "**********"
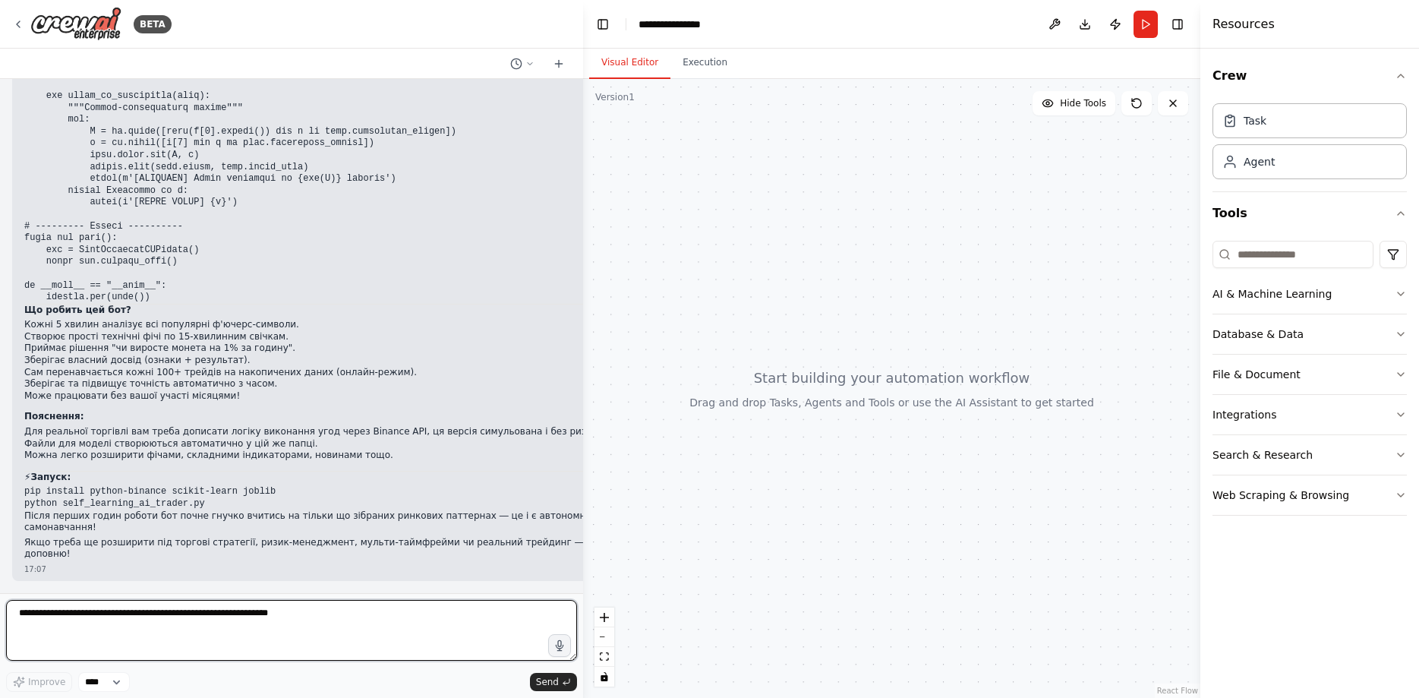
scroll to position [304366, 0]
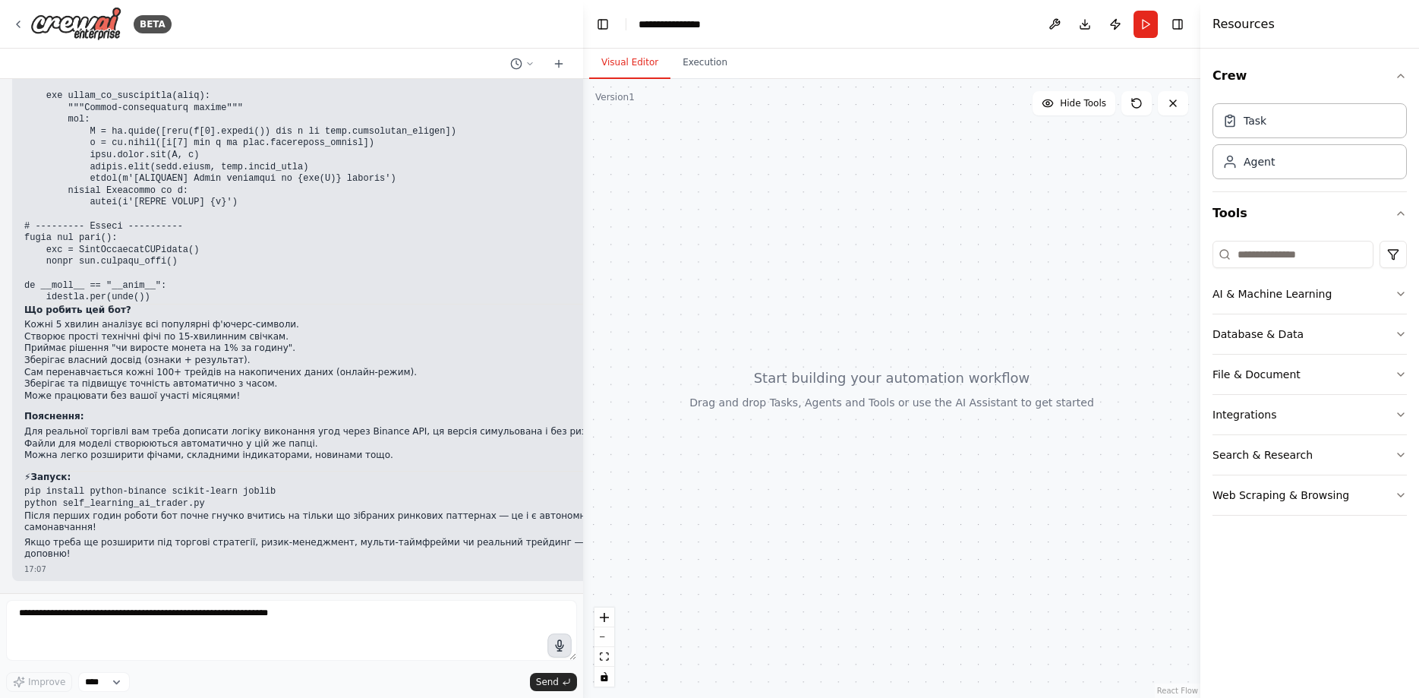
click at [557, 645] on icon "button" at bounding box center [559, 645] width 13 height 13
click at [562, 649] on circle "button" at bounding box center [559, 645] width 13 height 13
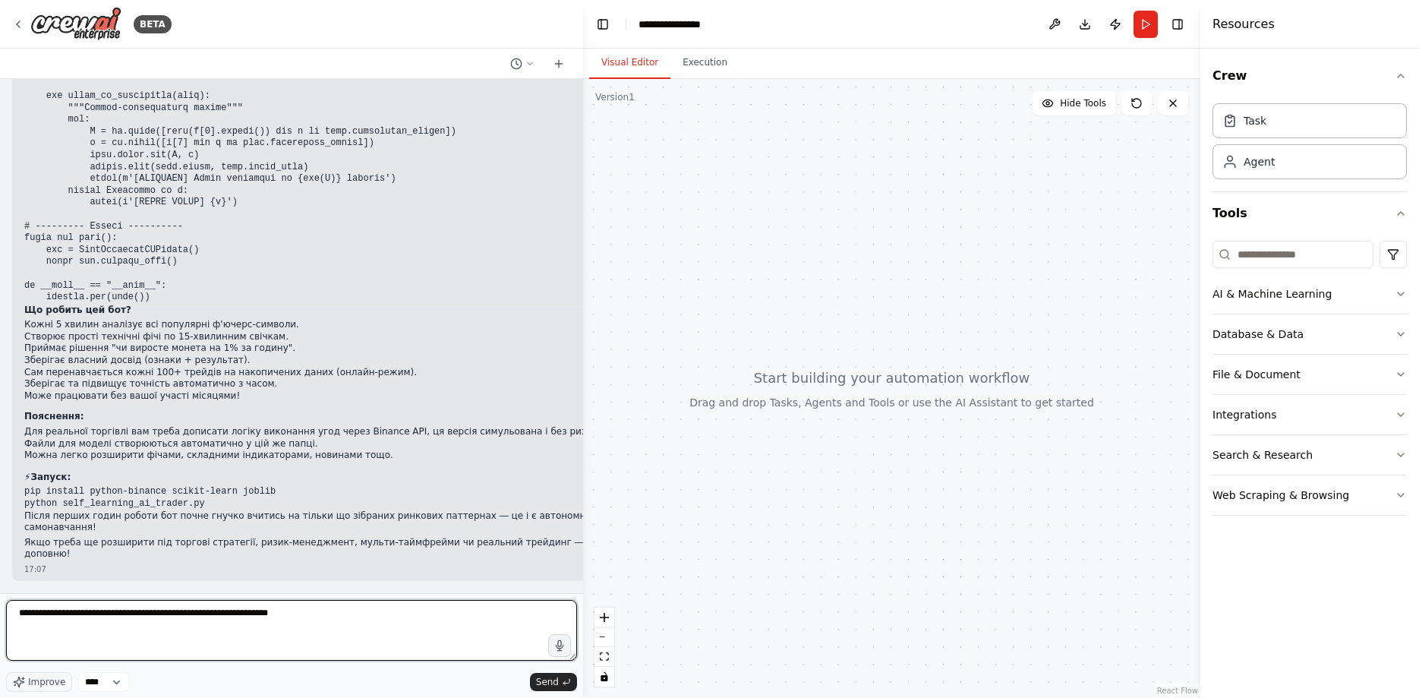
drag, startPoint x: 204, startPoint y: 637, endPoint x: -15, endPoint y: 642, distance: 219.5
click at [6, 642] on textarea "**********" at bounding box center [291, 630] width 571 height 61
type textarea "**********"
drag, startPoint x: 140, startPoint y: 618, endPoint x: 129, endPoint y: 616, distance: 11.5
click at [138, 618] on textarea at bounding box center [291, 630] width 571 height 61
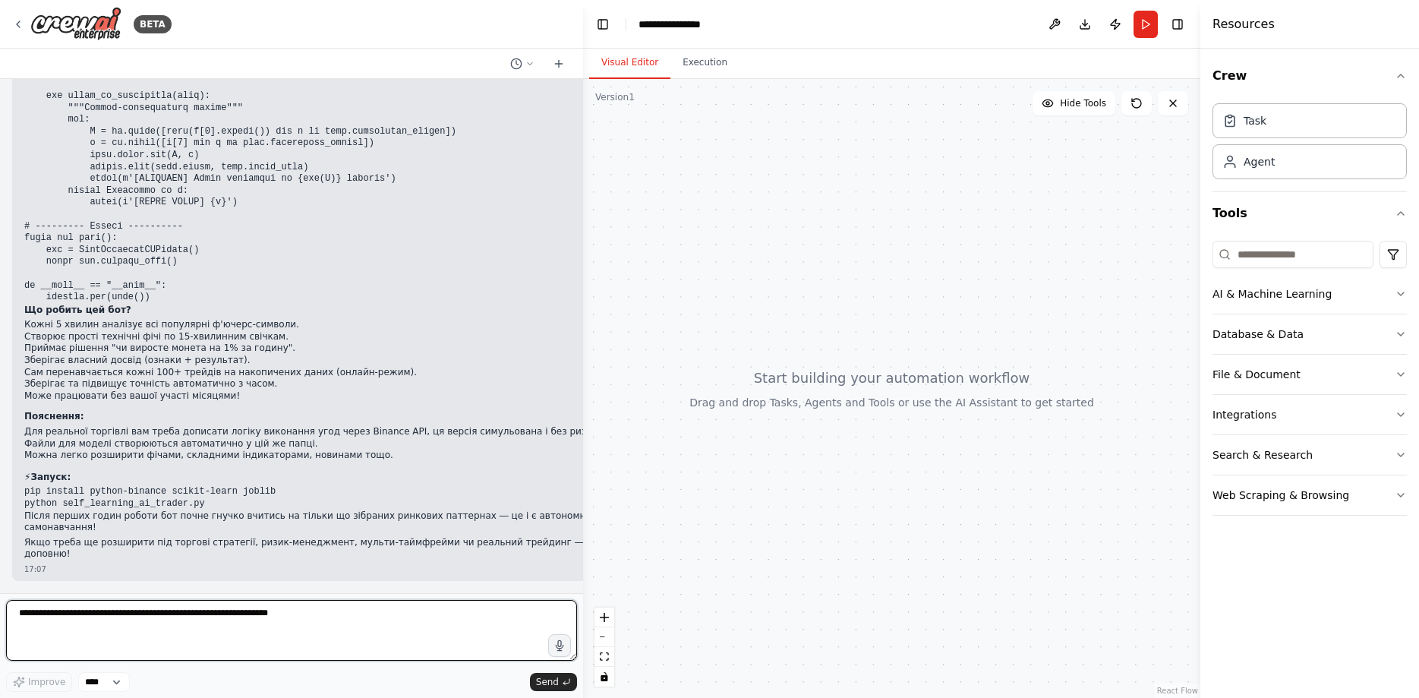
paste textarea "**********"
type textarea "**********"
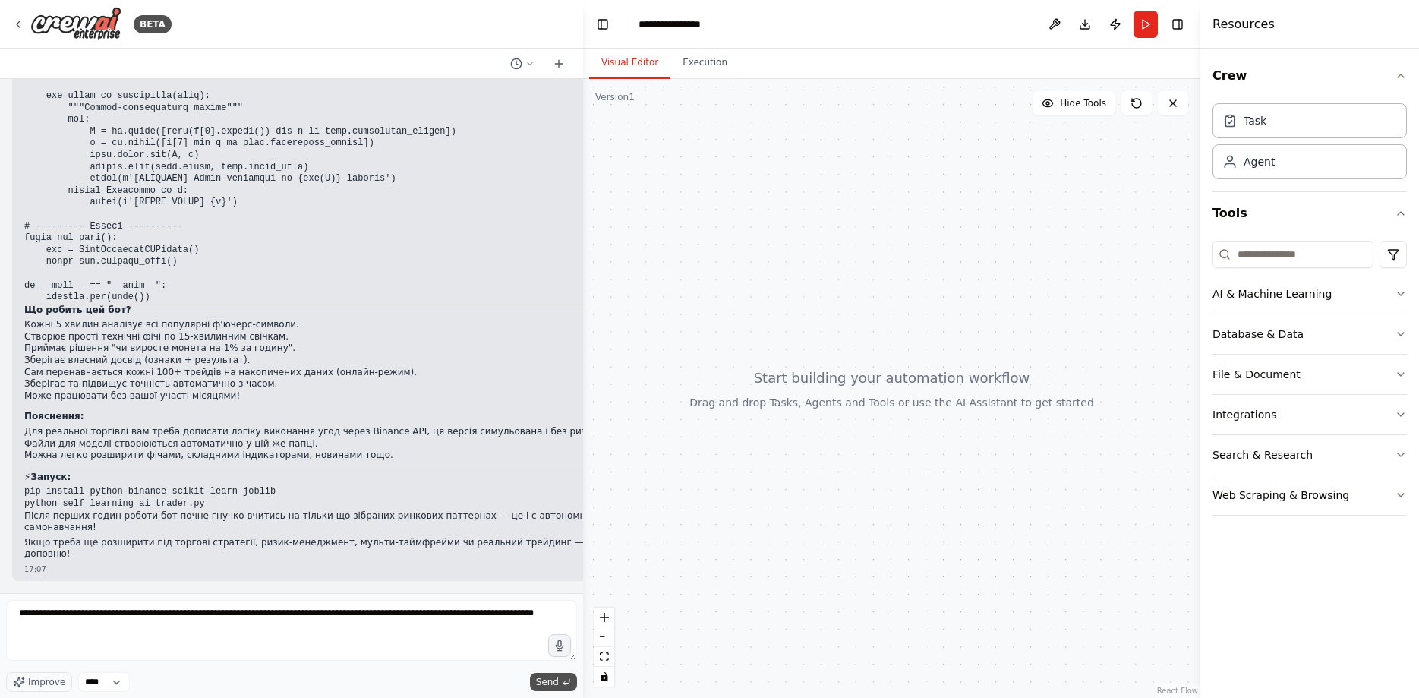
drag, startPoint x: 549, startPoint y: 679, endPoint x: 536, endPoint y: 679, distance: 12.9
click at [548, 679] on span "Send" at bounding box center [547, 682] width 23 height 12
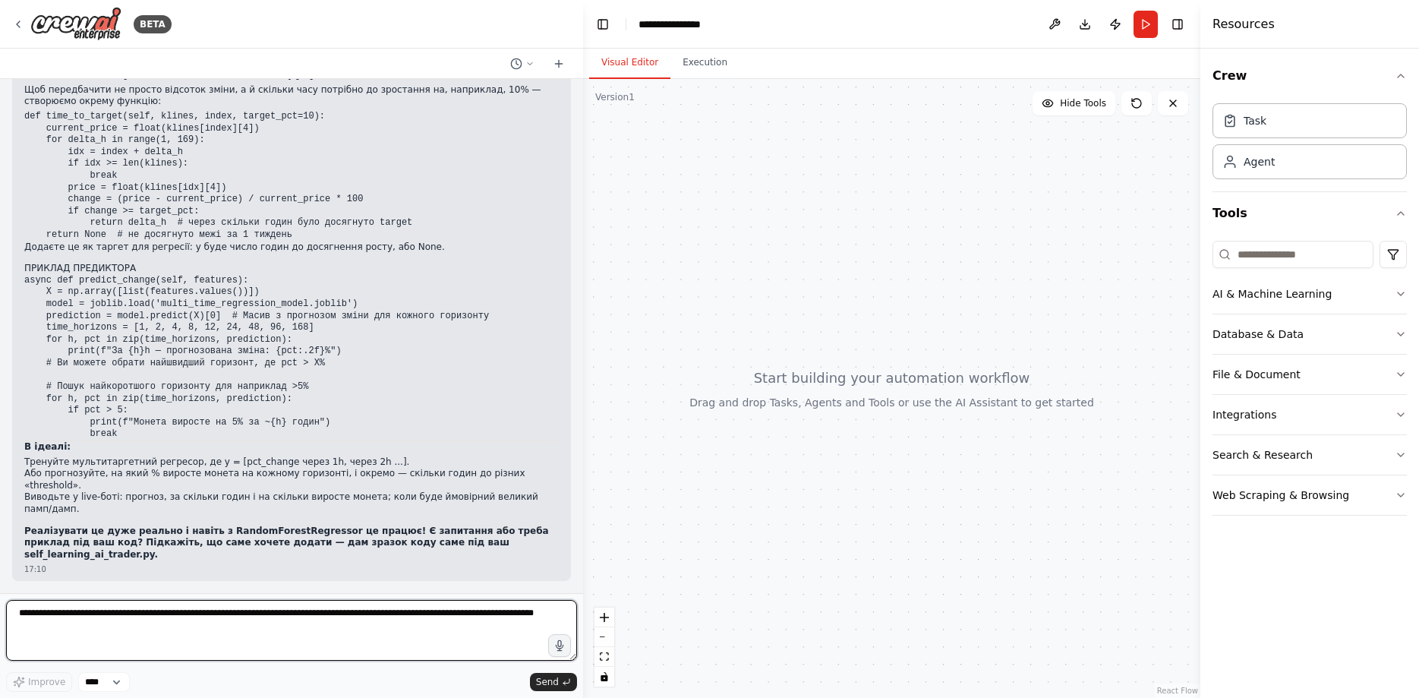
scroll to position [305279, 0]
